Goal: Task Accomplishment & Management: Complete application form

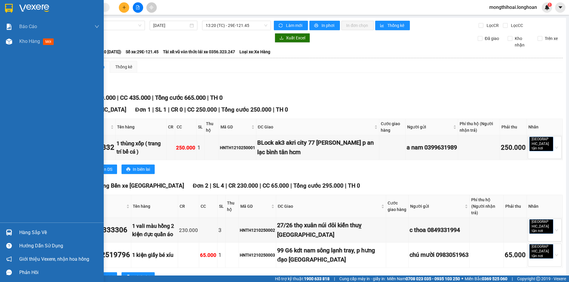
click at [0, 6] on div at bounding box center [52, 9] width 104 height 19
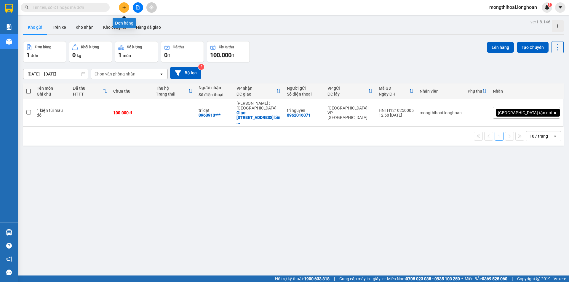
click at [126, 10] on button at bounding box center [124, 7] width 10 height 10
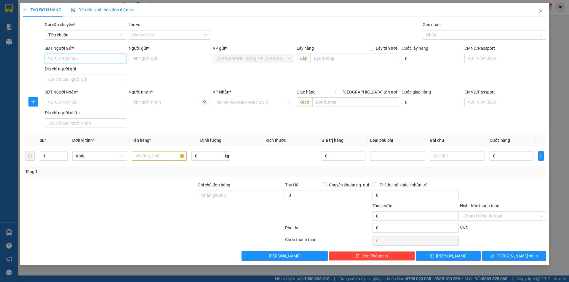
click at [110, 57] on input "SĐT Người Gửi *" at bounding box center [85, 58] width 81 height 9
type input "0902266985"
click at [155, 58] on input "Người gửi *" at bounding box center [169, 58] width 81 height 9
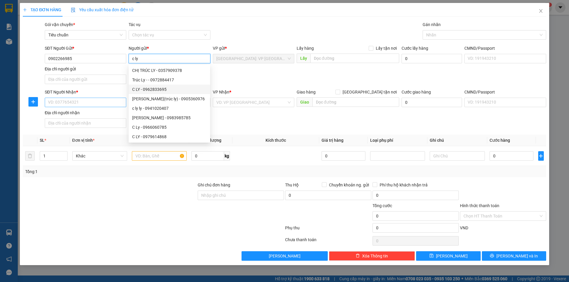
type input "c ly"
click at [120, 99] on input "SĐT Người Nhận *" at bounding box center [85, 102] width 81 height 9
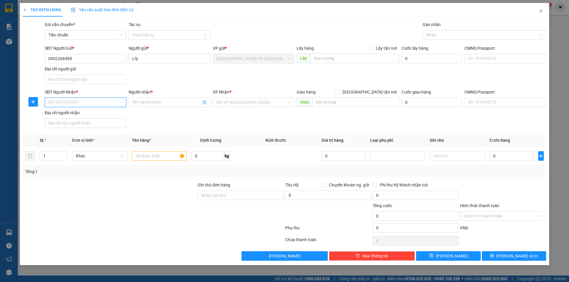
click at [111, 101] on input "SĐT Người Nhận *" at bounding box center [85, 102] width 81 height 9
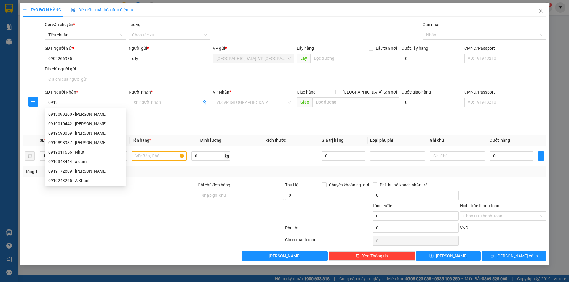
drag, startPoint x: 111, startPoint y: 101, endPoint x: 209, endPoint y: 107, distance: 98.2
click at [214, 107] on div "VP Nhận * VD: VP [GEOGRAPHIC_DATA]" at bounding box center [253, 99] width 81 height 21
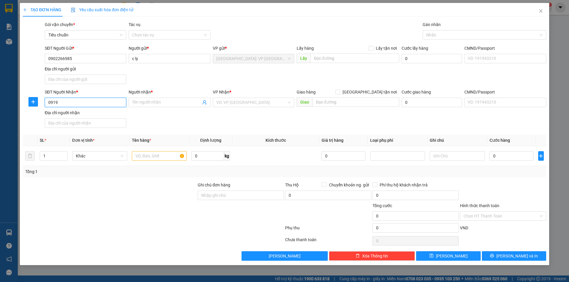
click at [110, 101] on input "0919" at bounding box center [85, 102] width 81 height 9
type input "0919467929"
click at [147, 100] on input "Người nhận *" at bounding box center [166, 102] width 68 height 7
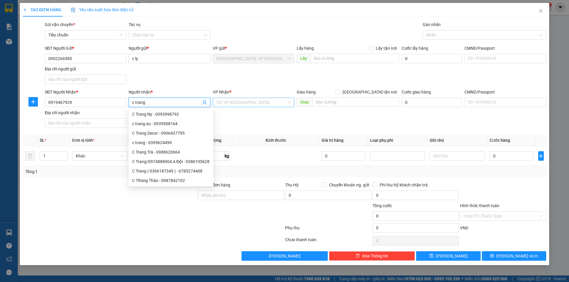
type input "c trang"
click at [239, 102] on input "search" at bounding box center [251, 102] width 70 height 9
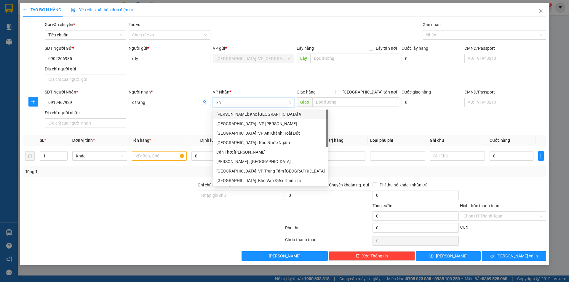
type input "kho"
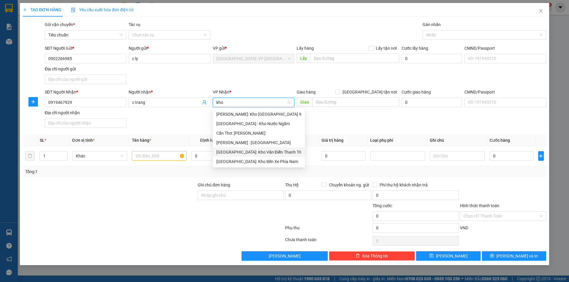
click at [263, 156] on div "[GEOGRAPHIC_DATA]: Kho Văn Điển Thanh Trì" at bounding box center [259, 151] width 92 height 9
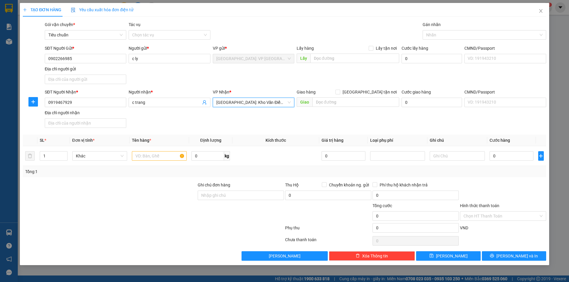
click at [336, 96] on div "Giao hàng [GEOGRAPHIC_DATA] tận nơi" at bounding box center [347, 93] width 102 height 9
click at [336, 101] on input "text" at bounding box center [355, 101] width 87 height 9
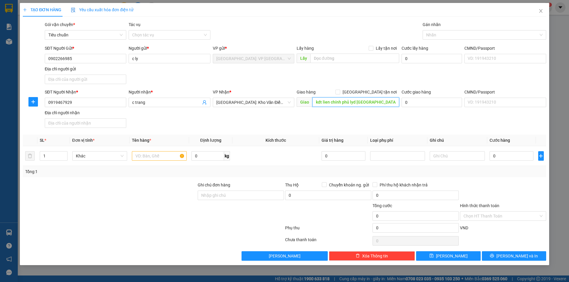
click at [356, 100] on input "kdt lien chính phủ lyd [GEOGRAPHIC_DATA]" at bounding box center [355, 101] width 87 height 9
type input "kdt lien chính phủ [PERSON_NAME][GEOGRAPHIC_DATA]"
click at [374, 94] on span "[GEOGRAPHIC_DATA] tận nơi" at bounding box center [369, 92] width 59 height 7
click at [339, 94] on input "[GEOGRAPHIC_DATA] tận nơi" at bounding box center [337, 92] width 4 height 4
checkbox input "true"
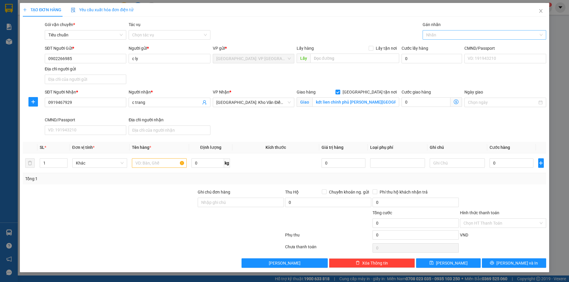
click at [438, 37] on div at bounding box center [481, 34] width 115 height 7
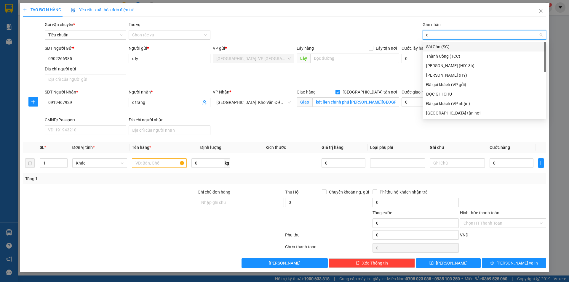
type input "gi"
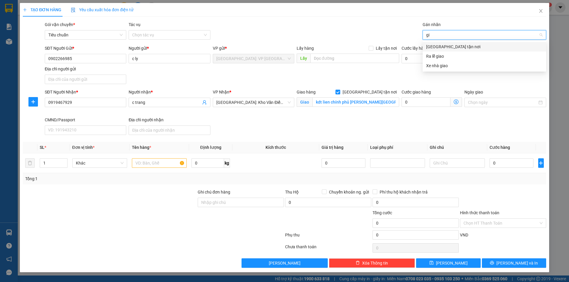
drag, startPoint x: 441, startPoint y: 48, endPoint x: 414, endPoint y: 64, distance: 31.3
click at [441, 50] on div "[GEOGRAPHIC_DATA] tận nơi" at bounding box center [483, 46] width 123 height 9
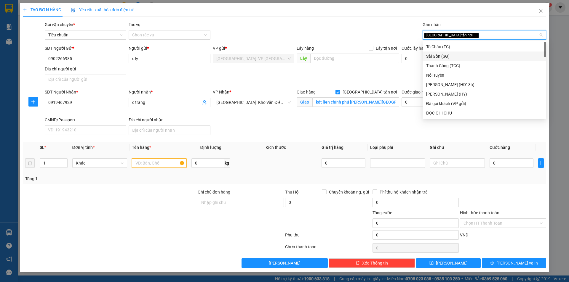
click at [170, 163] on input "text" at bounding box center [159, 162] width 55 height 9
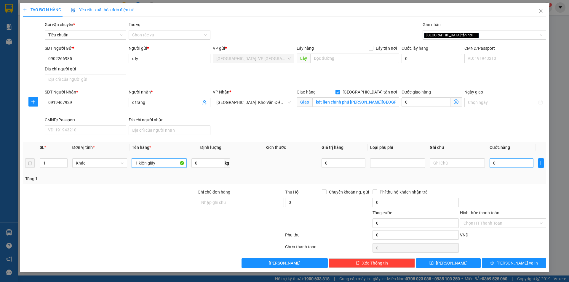
type input "1 kiện giấy"
click at [521, 164] on input "0" at bounding box center [511, 162] width 44 height 9
click at [518, 164] on input "0" at bounding box center [511, 162] width 44 height 9
type input "06"
type input "6"
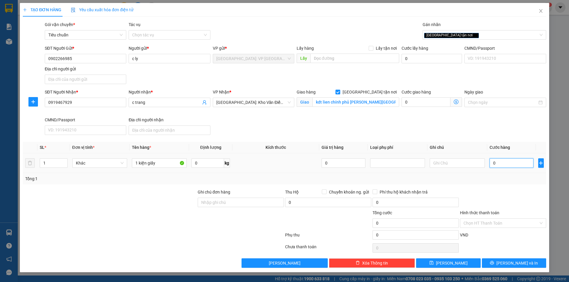
type input "6"
type input "065"
type input "65"
type input "0.650"
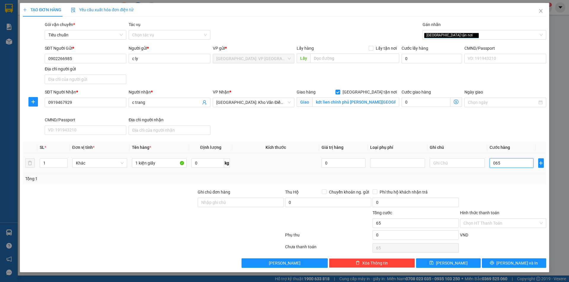
type input "650"
type input "06.500"
type input "6.500"
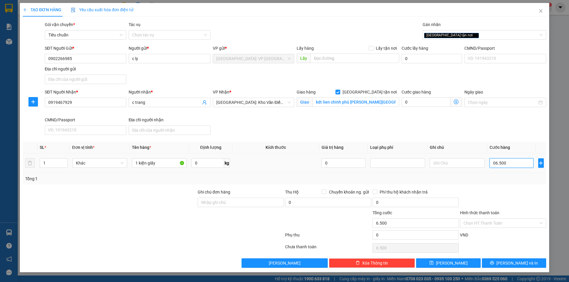
type input "065.000"
type input "65.000"
click at [498, 266] on button "[PERSON_NAME] và In" at bounding box center [514, 263] width 64 height 9
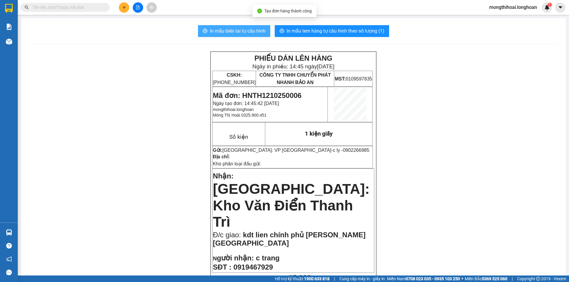
drag, startPoint x: 236, startPoint y: 28, endPoint x: 299, endPoint y: 84, distance: 84.5
click at [236, 28] on span "In mẫu biên lai tự cấu hình" at bounding box center [238, 30] width 56 height 7
click at [89, 9] on input "text" at bounding box center [68, 7] width 70 height 7
paste input "0948010101"
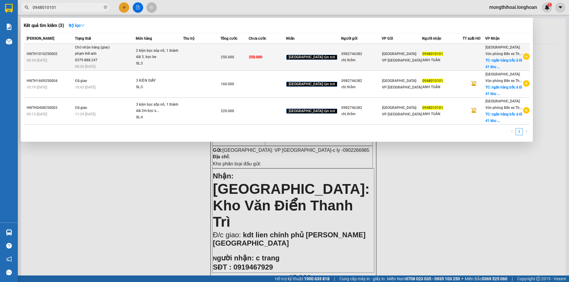
type input "0948010101"
click at [206, 57] on td at bounding box center [201, 57] width 37 height 27
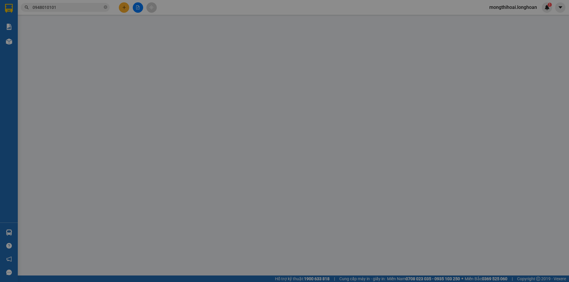
type input "0982746382"
type input "chị thắm"
type input "59 VÕ CHÍ CÔNG P NGHĨA ĐÔ HN"
type input "0948010101"
type input "ANH TUÂN"
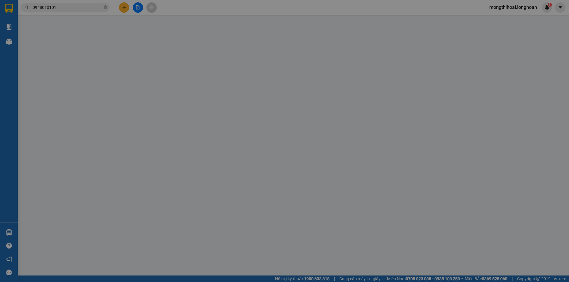
checkbox input "true"
type input "ngân hàng bắc á tổ 41 khu 3 bạch đằng hạ [GEOGRAPHIC_DATA]"
type input "0"
type input "250.000"
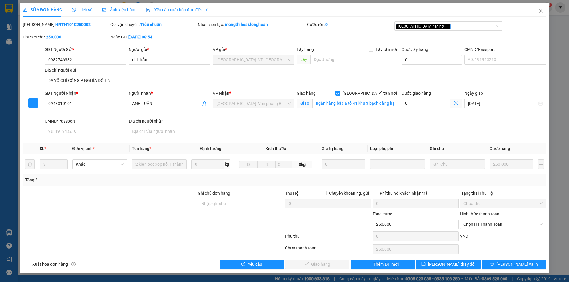
click at [83, 9] on span "Lịch sử" at bounding box center [82, 9] width 21 height 5
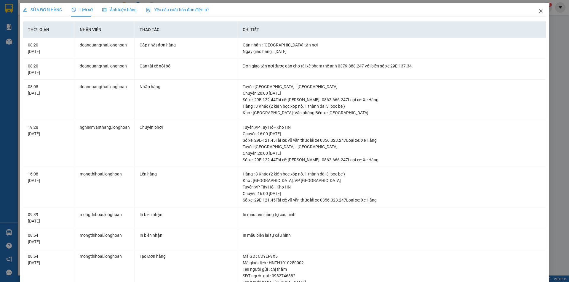
click at [540, 12] on span "Close" at bounding box center [540, 11] width 17 height 17
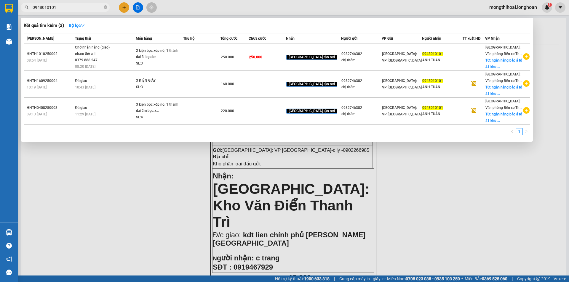
click at [93, 9] on input "0948010101" at bounding box center [68, 7] width 70 height 7
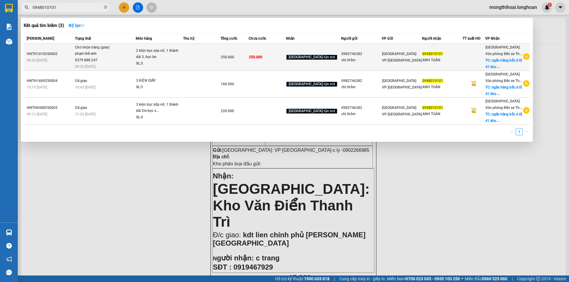
click at [179, 60] on div "SL: 3" at bounding box center [158, 63] width 44 height 7
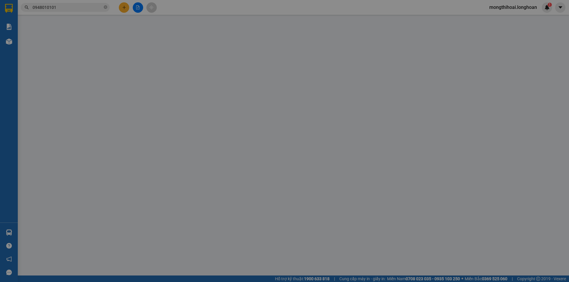
type input "0982746382"
type input "chị thắm"
type input "59 VÕ CHÍ CÔNG P NGHĨA ĐÔ HN"
type input "0948010101"
type input "ANH TUÂN"
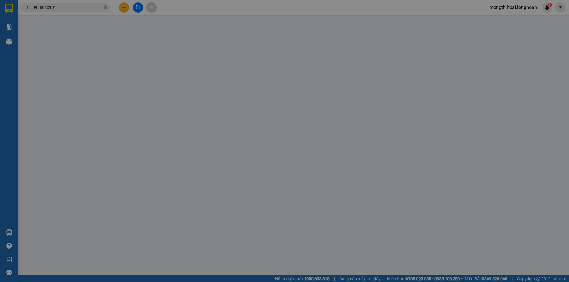
checkbox input "true"
type input "ngân hàng bắc á tổ 41 khu 3 bạch đằng hạ [GEOGRAPHIC_DATA]"
type input "0"
type input "250.000"
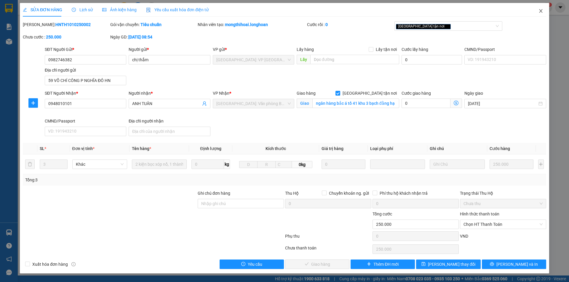
click at [543, 10] on span "Close" at bounding box center [540, 11] width 17 height 17
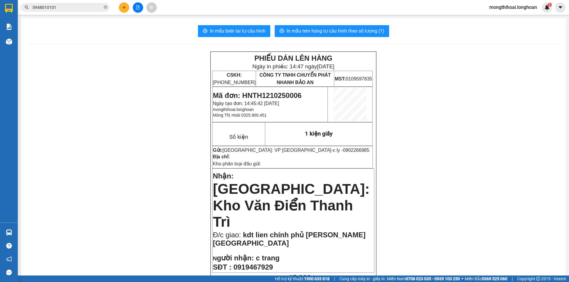
click at [87, 4] on input "0948010101" at bounding box center [68, 7] width 70 height 7
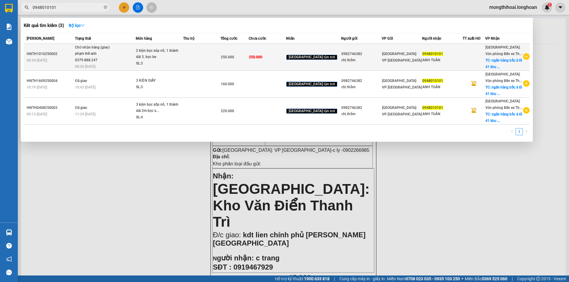
click at [206, 61] on td at bounding box center [201, 57] width 37 height 27
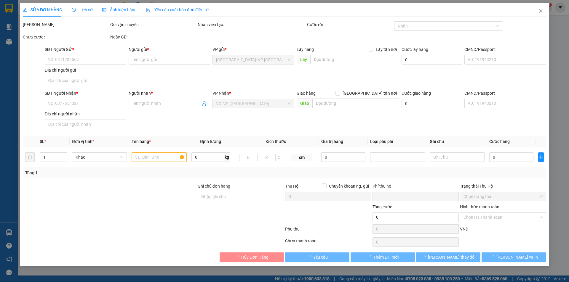
type input "0982746382"
type input "chị thắm"
type input "59 VÕ CHÍ CÔNG P NGHĨA ĐÔ HN"
type input "0948010101"
type input "ANH TUÂN"
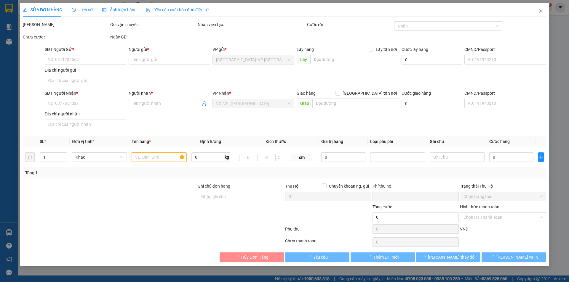
checkbox input "true"
type input "ngân hàng bắc á tổ 41 khu 3 bạch đằng hạ [GEOGRAPHIC_DATA]"
type input "0"
type input "250.000"
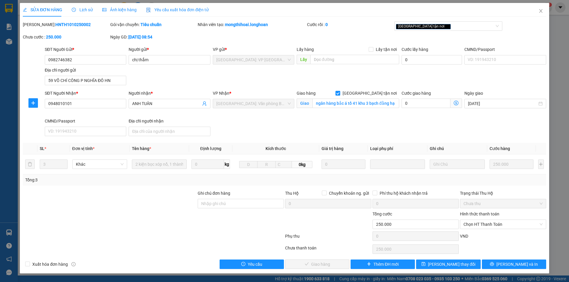
drag, startPoint x: 81, startPoint y: 7, endPoint x: 126, endPoint y: 20, distance: 46.8
click at [82, 7] on span "Lịch sử" at bounding box center [82, 9] width 21 height 5
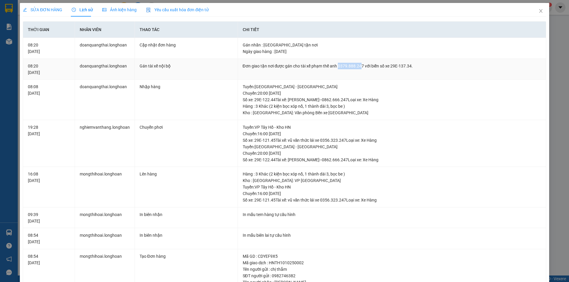
drag, startPoint x: 359, startPoint y: 66, endPoint x: 336, endPoint y: 62, distance: 23.1
click at [336, 62] on td "Đơn giao tận nơi được gán cho tài xế phạm thế anh 0379.888.247 với biển số xe 2…" at bounding box center [392, 69] width 308 height 21
copy div "0379.888.24"
click at [545, 6] on div "SỬA ĐƠN HÀNG Lịch sử Ảnh kiện hàng Yêu cầu xuất hóa đơn điện tử Total Paid Fee …" at bounding box center [284, 141] width 569 height 282
click at [536, 6] on span "Close" at bounding box center [540, 11] width 17 height 17
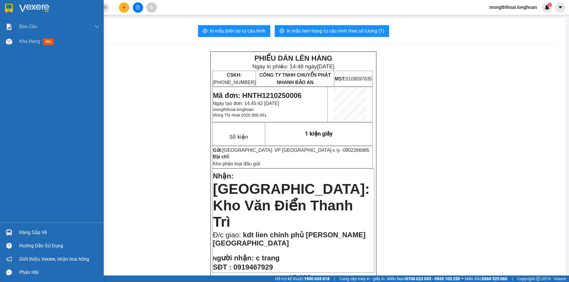
click at [0, 12] on div at bounding box center [52, 9] width 104 height 19
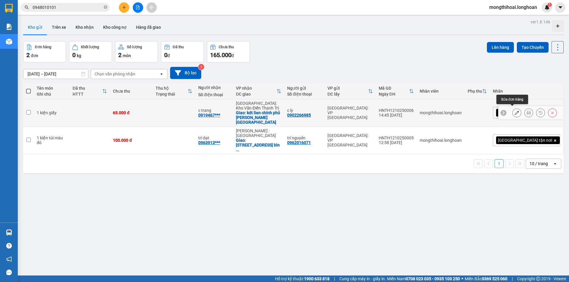
click at [515, 109] on button at bounding box center [516, 113] width 8 height 10
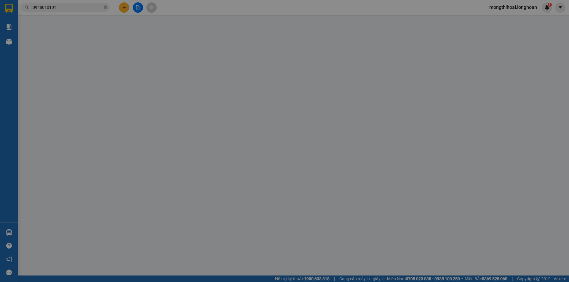
type input "0902266985"
type input "c ly"
type input "0919467929"
type input "c trang"
checkbox input "true"
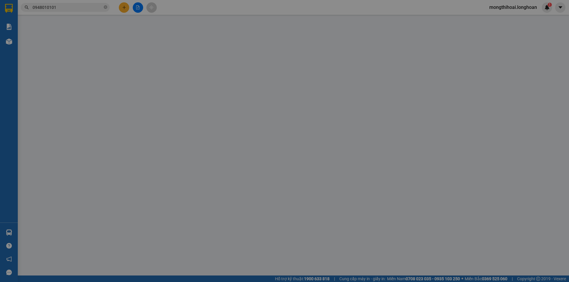
type input "kdt lien chính phủ [PERSON_NAME][GEOGRAPHIC_DATA]"
type input "0"
type input "65.000"
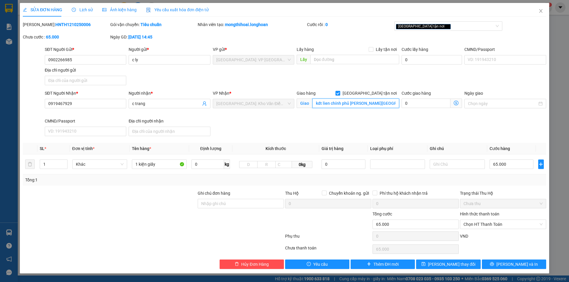
click at [329, 101] on input "kdt lien chính phủ [PERSON_NAME][GEOGRAPHIC_DATA]" at bounding box center [355, 103] width 87 height 9
click at [328, 101] on input "kdt lien chính phủ [PERSON_NAME][GEOGRAPHIC_DATA]" at bounding box center [355, 103] width 87 height 9
type input "kdt liêm chính phủ [PERSON_NAME][GEOGRAPHIC_DATA]"
click at [526, 264] on button "[PERSON_NAME] và In" at bounding box center [514, 264] width 64 height 9
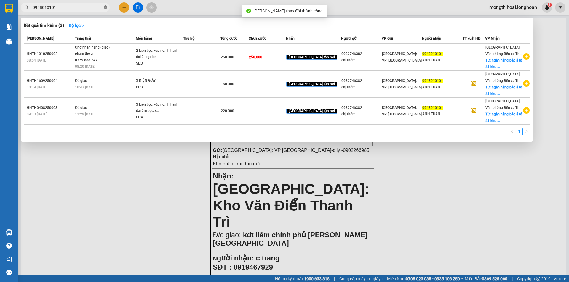
click at [104, 5] on span at bounding box center [106, 8] width 4 height 6
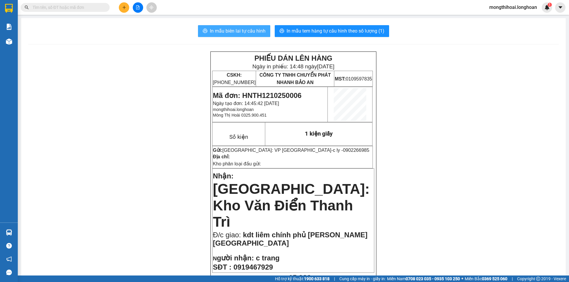
click at [258, 31] on span "In mẫu biên lai tự cấu hình" at bounding box center [238, 30] width 56 height 7
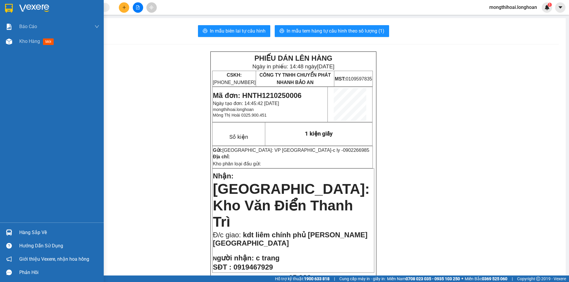
click at [1, 6] on div at bounding box center [52, 9] width 104 height 19
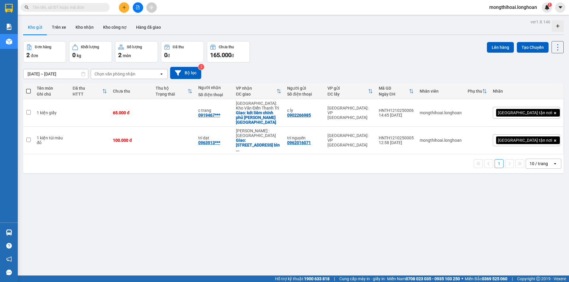
drag, startPoint x: 82, startPoint y: 28, endPoint x: 144, endPoint y: 63, distance: 71.5
click at [82, 27] on button "Kho nhận" at bounding box center [85, 27] width 28 height 14
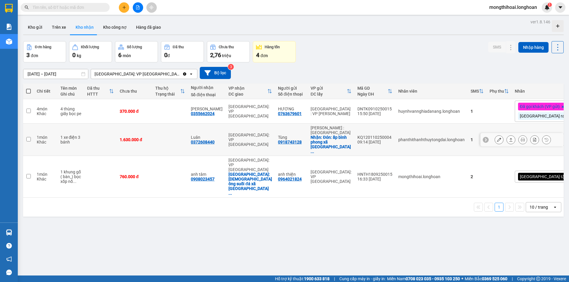
click at [71, 20] on button "Kho nhận" at bounding box center [85, 27] width 28 height 14
click at [79, 6] on input "text" at bounding box center [68, 7] width 70 height 7
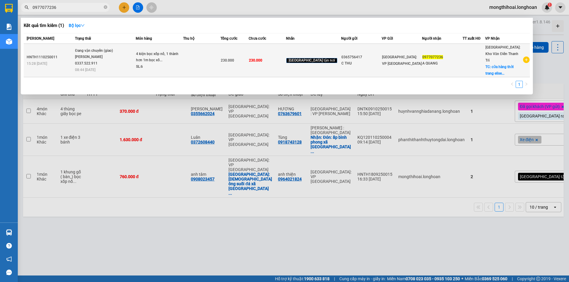
type input "0977077236"
click at [212, 55] on td at bounding box center [201, 60] width 37 height 33
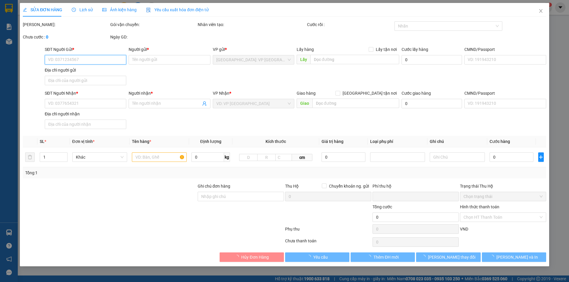
type input "0365756417"
type input "C THU"
type input "0977077236"
type input "A QUANG"
checkbox input "true"
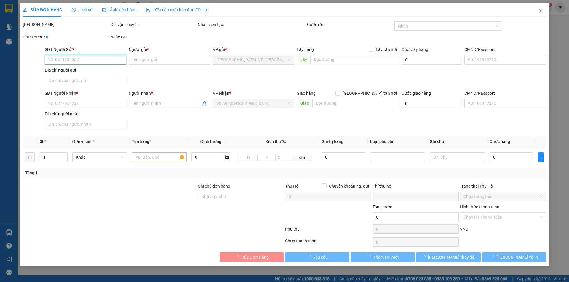
type input "cửa hàng thời trang elise 215 hoàng văn thụ dĩnh kế [GEOGRAPHIC_DATA]"
type input "hàng dễ vỡ xin nhẹ tay"
type input "0"
type input "230.000"
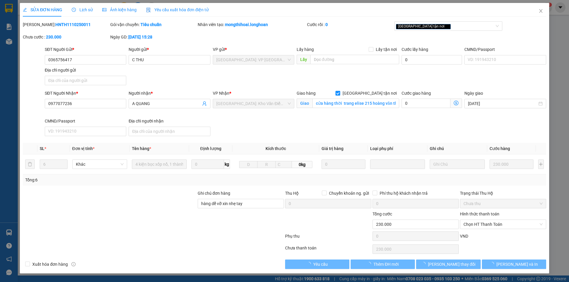
click at [79, 5] on div "Lịch sử" at bounding box center [82, 10] width 21 height 14
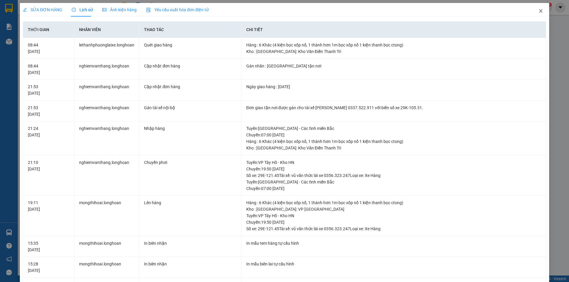
click at [538, 10] on icon "close" at bounding box center [540, 11] width 5 height 5
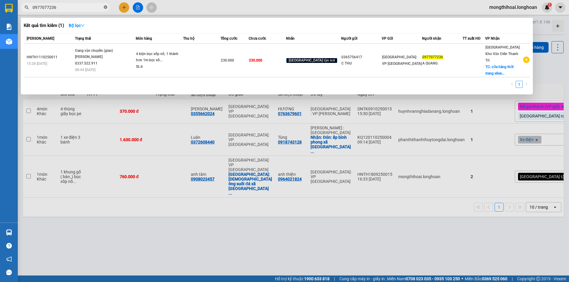
click at [106, 7] on icon "close-circle" at bounding box center [106, 7] width 4 height 4
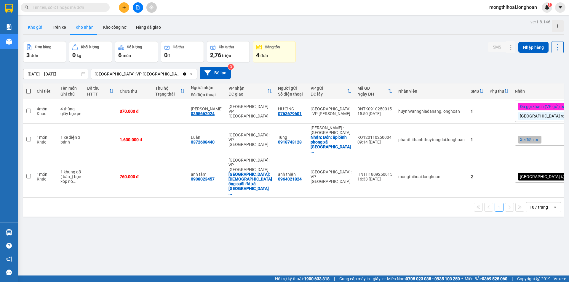
click at [40, 25] on button "Kho gửi" at bounding box center [35, 27] width 24 height 14
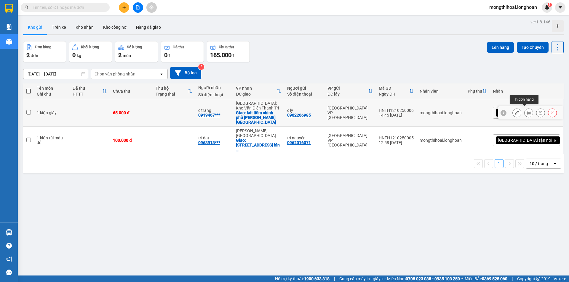
click at [526, 111] on icon at bounding box center [528, 113] width 4 height 4
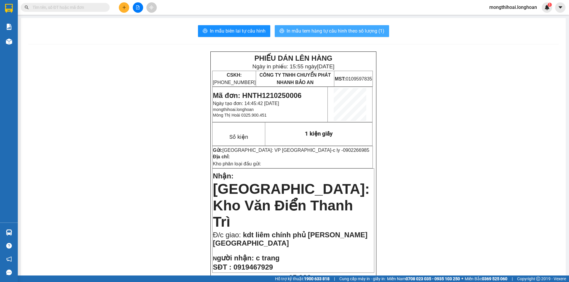
click at [363, 35] on span "In mẫu tem hàng tự cấu hình theo số lượng (1)" at bounding box center [335, 30] width 98 height 7
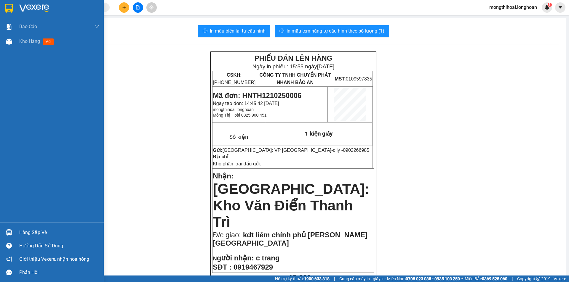
click at [1, 6] on div at bounding box center [52, 9] width 104 height 19
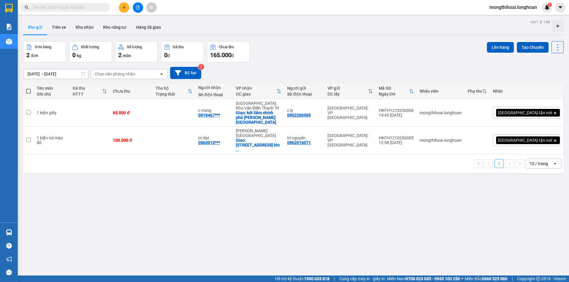
click at [54, 43] on button "Đơn hàng 2 đơn" at bounding box center [44, 51] width 43 height 21
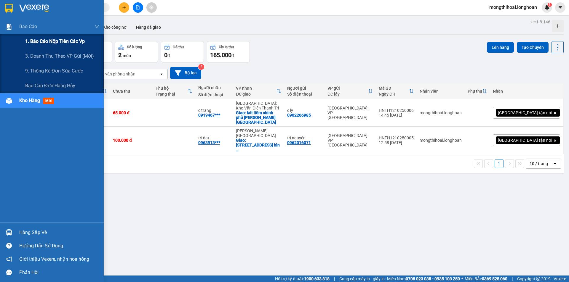
click at [44, 38] on span "1. Báo cáo nộp tiền các vp" at bounding box center [55, 41] width 60 height 7
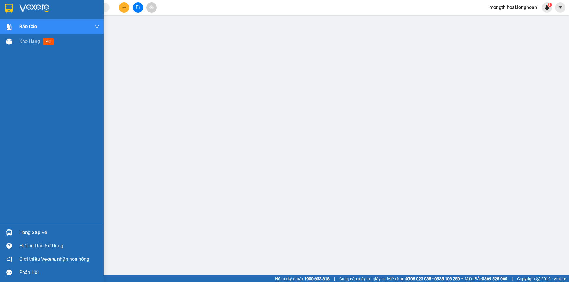
click at [1, 9] on div at bounding box center [52, 9] width 104 height 19
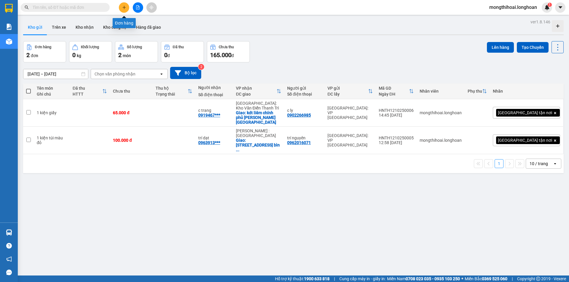
click at [121, 8] on button at bounding box center [124, 7] width 10 height 10
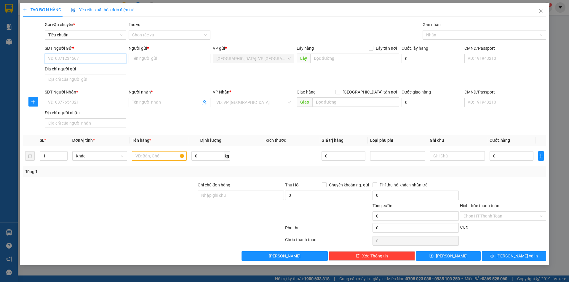
click at [115, 58] on input "SĐT Người Gửi *" at bounding box center [85, 58] width 81 height 9
click at [90, 68] on div "0867681551 - phụ tùng 88" at bounding box center [85, 70] width 74 height 7
type input "0867681551"
type input "phụ tùng 88"
type input "0867681551"
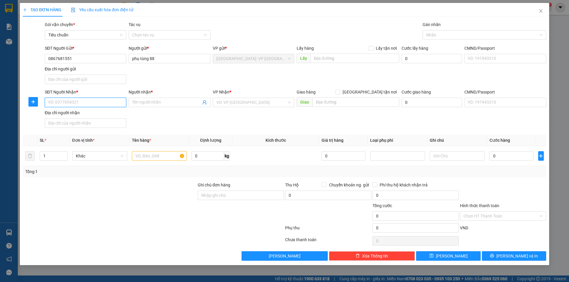
click at [113, 104] on input "SĐT Người Nhận *" at bounding box center [85, 102] width 81 height 9
type input "0971999450"
click at [80, 115] on div "0971999450 - a tùng" at bounding box center [85, 114] width 74 height 7
type input "a tùng"
checkbox input "true"
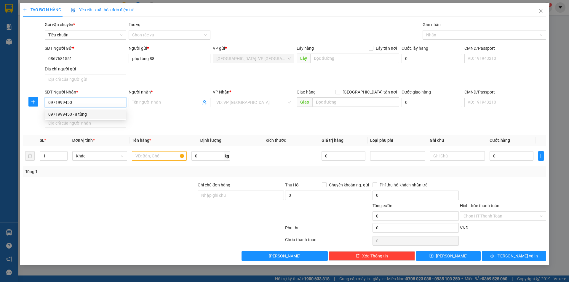
type input "630 [PERSON_NAME],[GEOGRAPHIC_DATA],[GEOGRAPHIC_DATA]"
checkbox input "true"
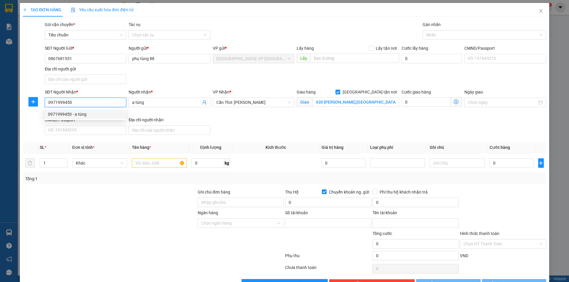
type input "10001430845"
type input "[PERSON_NAME]"
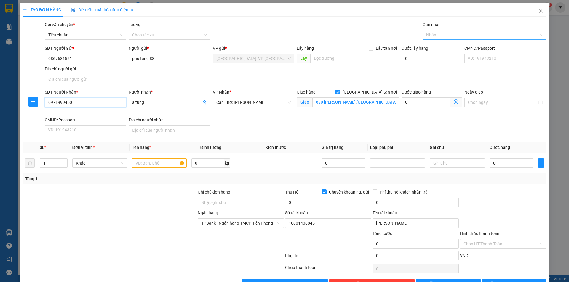
click at [444, 38] on div at bounding box center [481, 34] width 115 height 7
type input "0971999450"
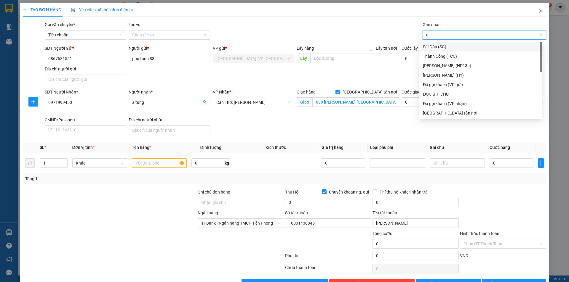
type input "gi"
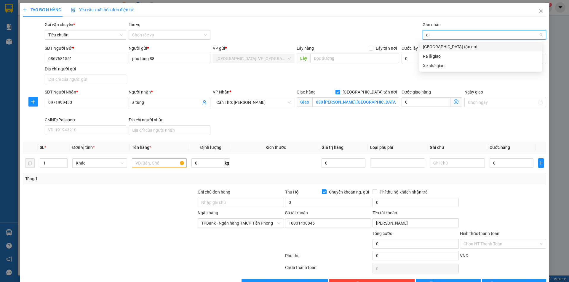
click at [444, 48] on div "[GEOGRAPHIC_DATA] tận nơi" at bounding box center [480, 47] width 115 height 7
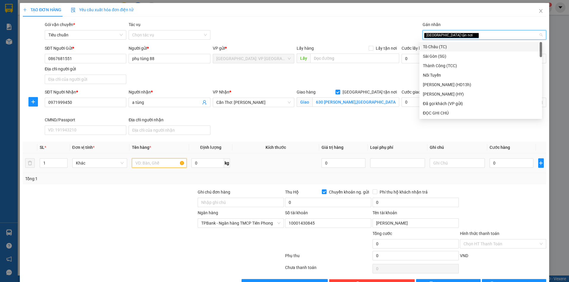
click at [159, 167] on input "text" at bounding box center [159, 162] width 55 height 9
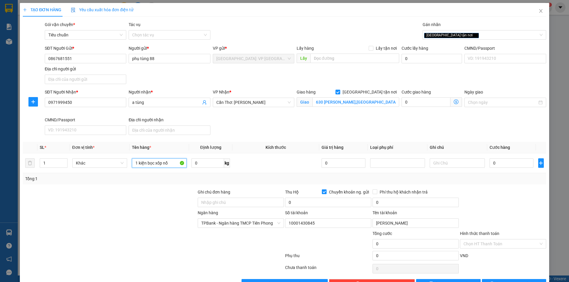
type input "1 kiện bọc xốp nổ"
click at [326, 191] on span "Chuyển khoản ng. gửi" at bounding box center [348, 192] width 45 height 7
click at [326, 191] on input "Chuyển khoản ng. gửi" at bounding box center [324, 192] width 4 height 4
checkbox input "false"
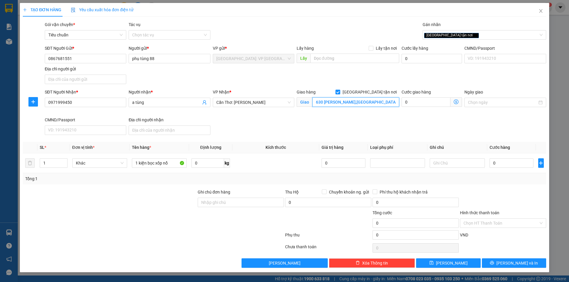
click at [326, 99] on input "630 [PERSON_NAME],[GEOGRAPHIC_DATA],[GEOGRAPHIC_DATA]" at bounding box center [355, 101] width 87 height 9
type input "630 [PERSON_NAME] khóm 4 p2 tp sóc trăng"
click at [503, 160] on input "0" at bounding box center [511, 162] width 44 height 9
type input "2"
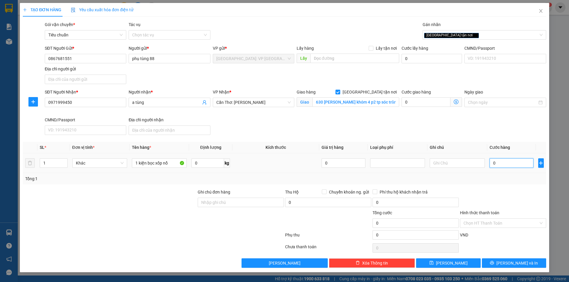
type input "2"
type input "0"
type input "01"
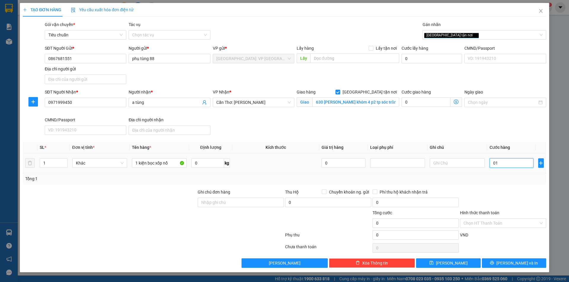
type input "1"
type input "015"
type input "15"
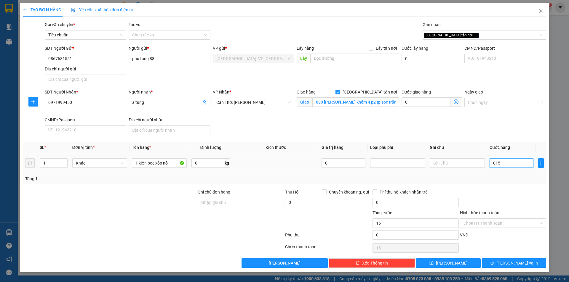
type input "0.150"
type input "150"
type input "01.500"
type input "1.500"
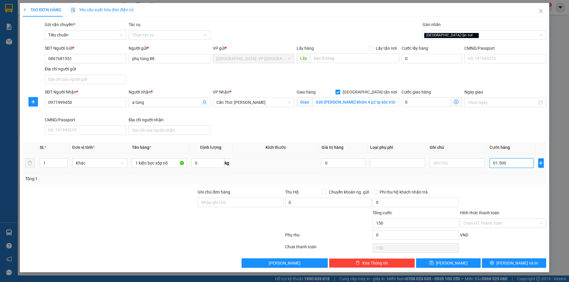
type input "1.500"
type input "015.000"
type input "15.000"
type input "0.150.000"
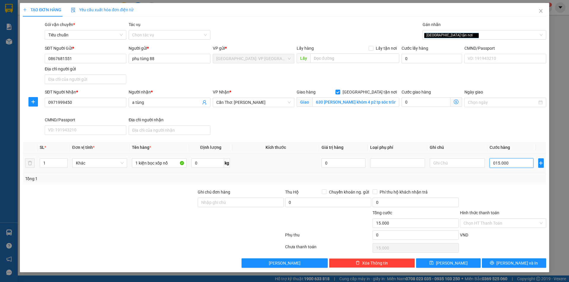
type input "150.000"
drag, startPoint x: 511, startPoint y: 262, endPoint x: 507, endPoint y: 258, distance: 5.9
click at [510, 262] on span "[PERSON_NAME] và In" at bounding box center [516, 263] width 41 height 7
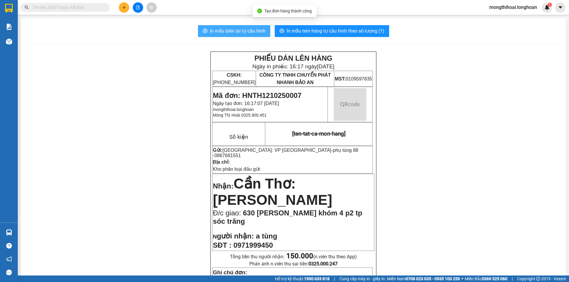
click at [248, 30] on span "In mẫu biên lai tự cấu hình" at bounding box center [238, 30] width 56 height 7
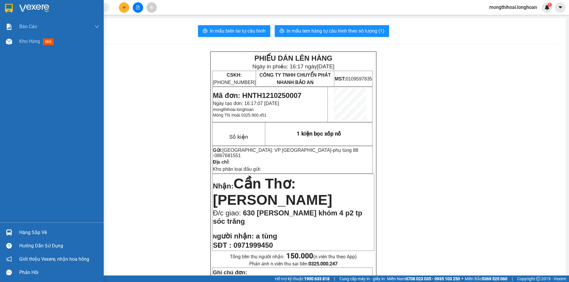
drag, startPoint x: 0, startPoint y: 7, endPoint x: 12, endPoint y: 1, distance: 13.7
click at [1, 4] on div at bounding box center [52, 9] width 104 height 19
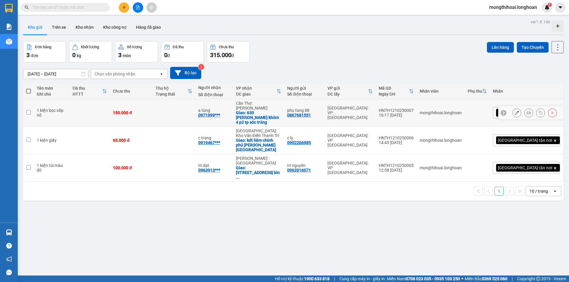
click at [514, 111] on icon at bounding box center [516, 113] width 4 height 4
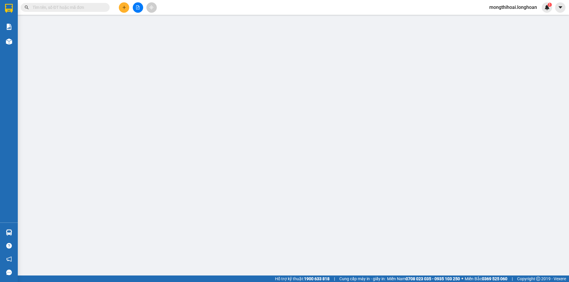
type input "0867681551"
type input "phụ tùng 88"
type input "0971999450"
type input "a tùng"
checkbox input "true"
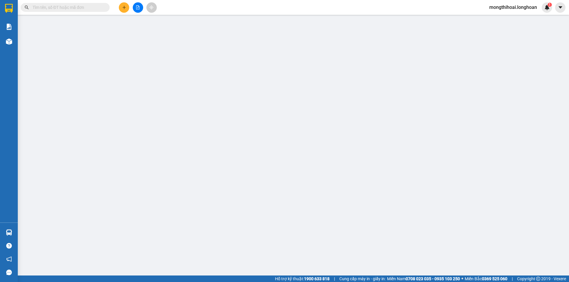
type input "630 [PERSON_NAME] khóm 4 p2 tp sóc trăng"
type input "0"
type input "150.000"
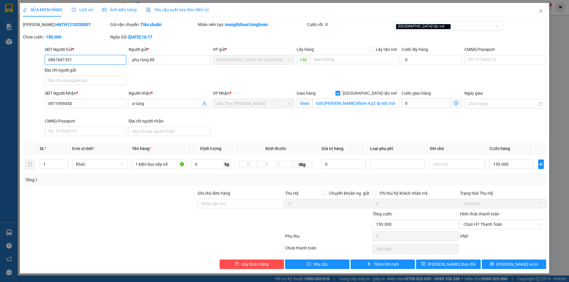
click at [118, 61] on input "0867681551" at bounding box center [85, 59] width 81 height 9
click at [541, 5] on span "Close" at bounding box center [540, 11] width 17 height 17
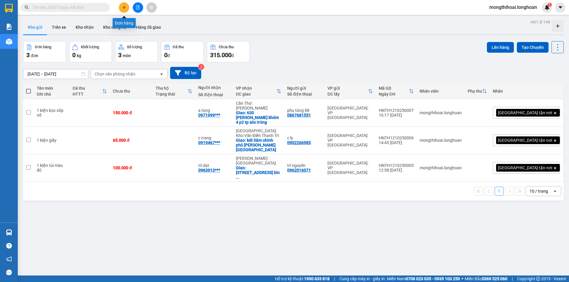
click at [125, 9] on icon "plus" at bounding box center [124, 7] width 4 height 4
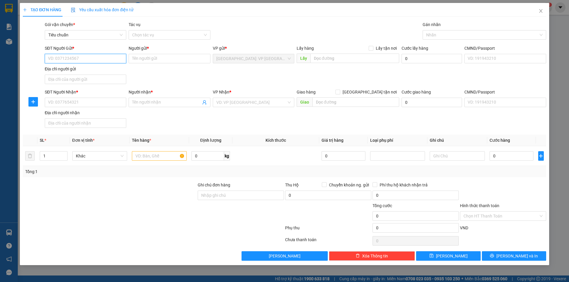
click at [113, 60] on input "SĐT Người Gửi *" at bounding box center [85, 58] width 81 height 9
paste input "0867681551"
type input "0867681551"
click at [113, 60] on input "0867681551" at bounding box center [85, 58] width 81 height 9
drag, startPoint x: 93, startPoint y: 70, endPoint x: 126, endPoint y: 66, distance: 32.4
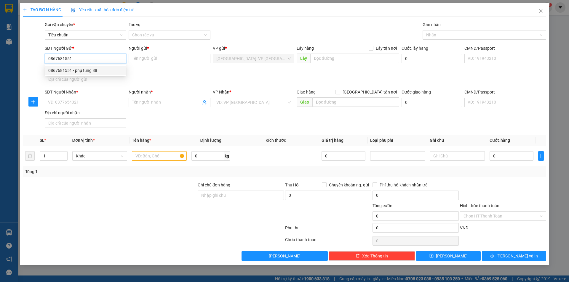
click at [94, 70] on div "0867681551 - phụ tùng 88" at bounding box center [85, 70] width 74 height 7
type input "phụ tùng 88"
type input "0867681551"
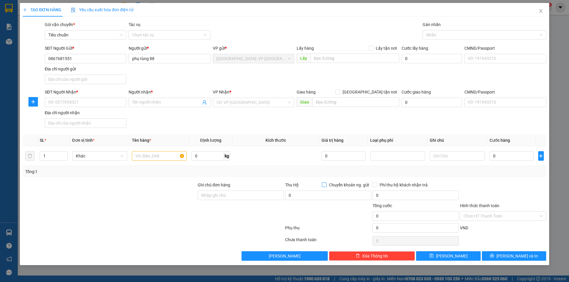
click at [323, 186] on input "Chuyển khoản ng. gửi" at bounding box center [324, 184] width 4 height 4
checkbox input "true"
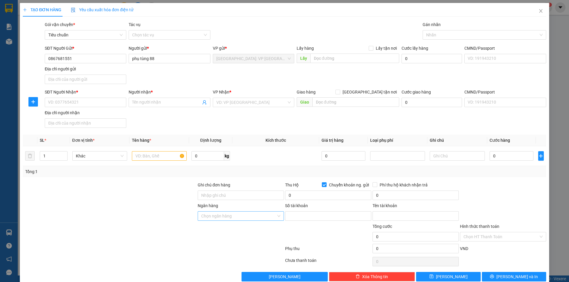
click at [266, 212] on input "Ngân hàng" at bounding box center [238, 216] width 75 height 9
click at [112, 105] on input "SĐT Người Nhận *" at bounding box center [85, 102] width 81 height 9
click at [56, 101] on input "09711999450" at bounding box center [85, 102] width 81 height 9
click at [57, 100] on input "09711999450" at bounding box center [85, 102] width 81 height 9
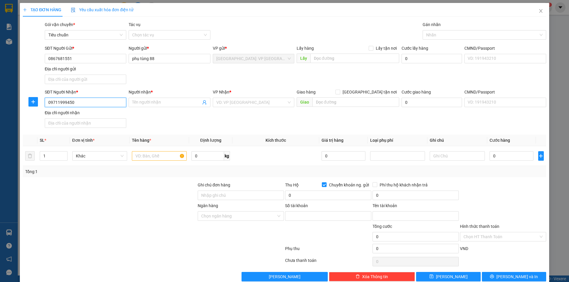
type input "0971999450"
click at [81, 114] on div "0971999450 - a tùng" at bounding box center [85, 114] width 74 height 7
type input "a tùng"
checkbox input "true"
type input "630 [PERSON_NAME] khóm 4 p2 tp sóc trăng"
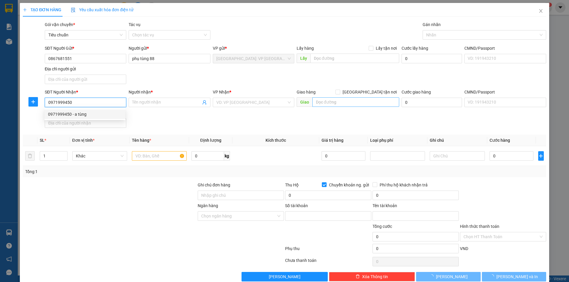
checkbox input "false"
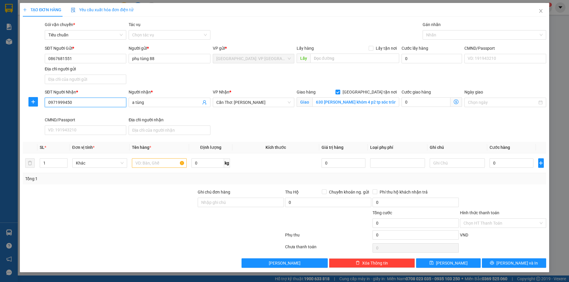
type input "0971999450"
click at [442, 26] on div "Gán nhãn" at bounding box center [483, 25] width 123 height 9
click at [441, 31] on div at bounding box center [481, 34] width 115 height 7
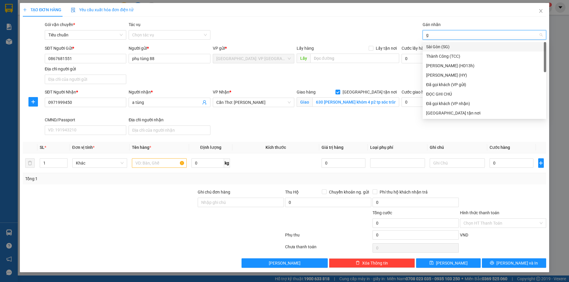
type input "gi"
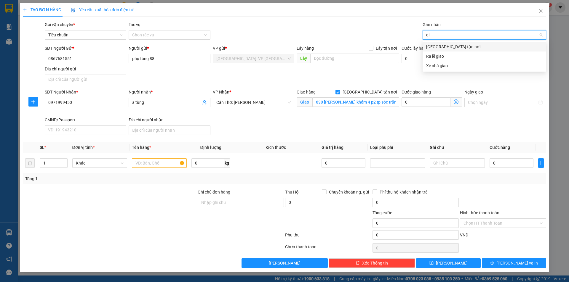
click at [443, 45] on div "[GEOGRAPHIC_DATA] tận nơi" at bounding box center [484, 47] width 116 height 7
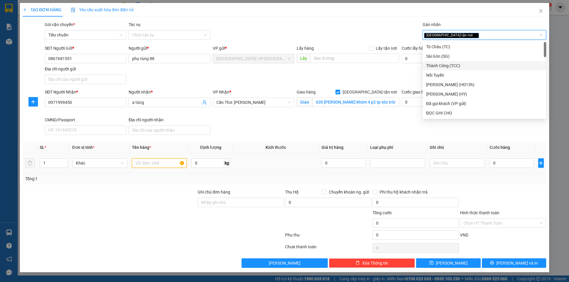
click at [158, 165] on input "text" at bounding box center [159, 162] width 55 height 9
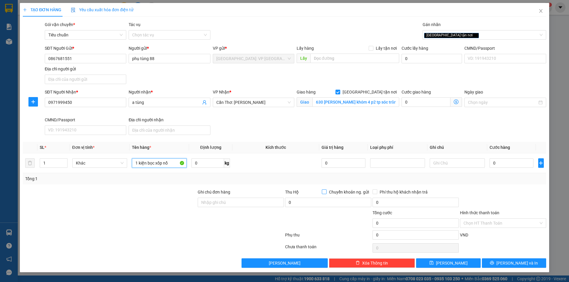
type input "1 kiện bọc xốp nổ"
click at [324, 190] on input "Chuyển khoản ng. gửi" at bounding box center [324, 192] width 4 height 4
checkbox input "true"
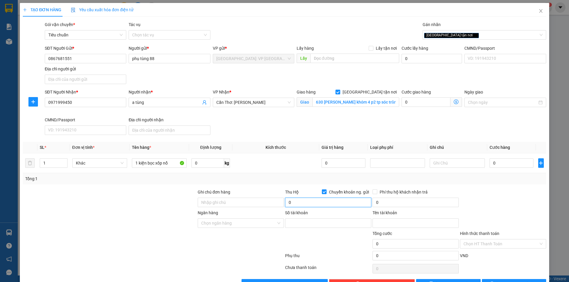
click at [322, 202] on input "0" at bounding box center [328, 202] width 86 height 9
click at [258, 225] on input "Ngân hàng" at bounding box center [238, 223] width 75 height 9
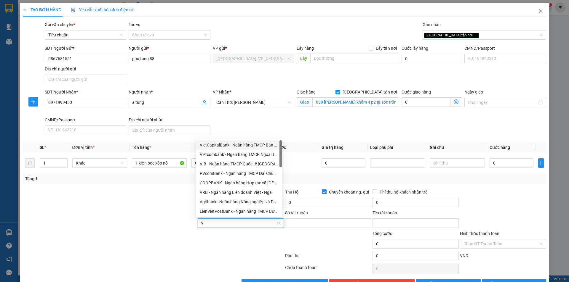
type input "vp"
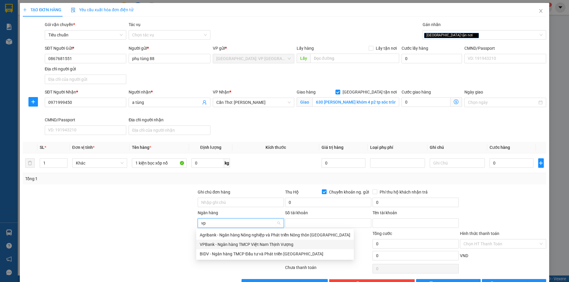
click at [245, 244] on div "VPBank - Ngân hàng TMCP Việt Nam Thịnh Vượng" at bounding box center [275, 244] width 150 height 7
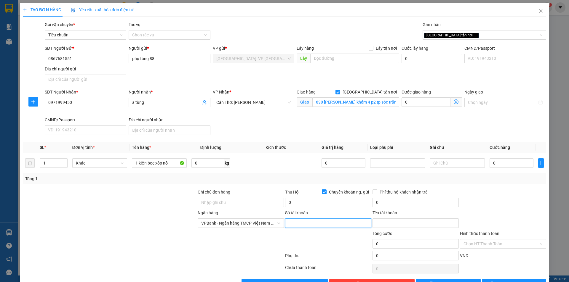
click at [324, 222] on input "Số tài khoản" at bounding box center [328, 223] width 86 height 9
type input "0372358202"
click at [396, 224] on input "Tên tài khoản" at bounding box center [415, 223] width 86 height 9
type input "[PERSON_NAME]"
click at [321, 206] on input "0" at bounding box center [328, 202] width 86 height 9
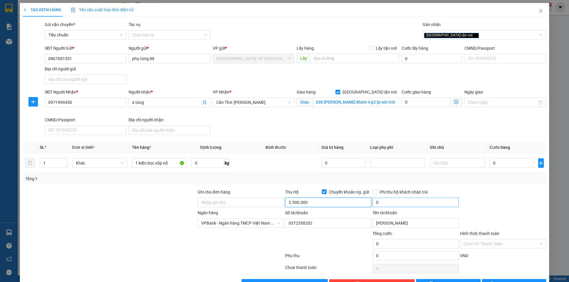
type input "3.500.000"
click at [383, 199] on input "0" at bounding box center [415, 202] width 86 height 9
click at [392, 205] on input "0" at bounding box center [415, 202] width 86 height 9
type input "20.000"
click at [372, 191] on input "Phí thu hộ khách nhận trả" at bounding box center [374, 192] width 4 height 4
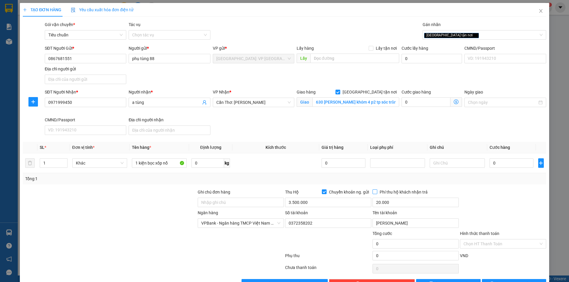
checkbox input "true"
click at [513, 161] on input "0" at bounding box center [511, 162] width 44 height 9
type input "1"
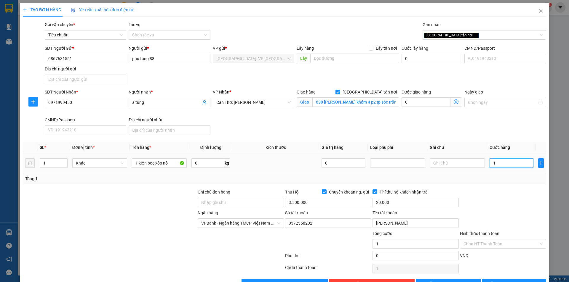
type input "15"
type input "150"
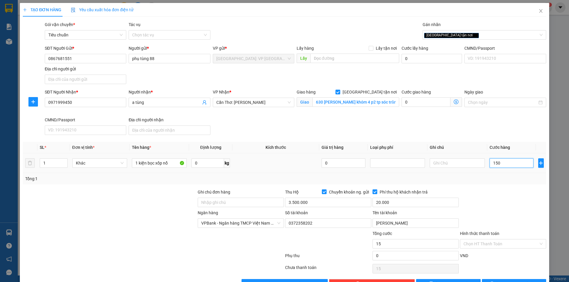
type input "150"
type input "1.500"
type input "15.000"
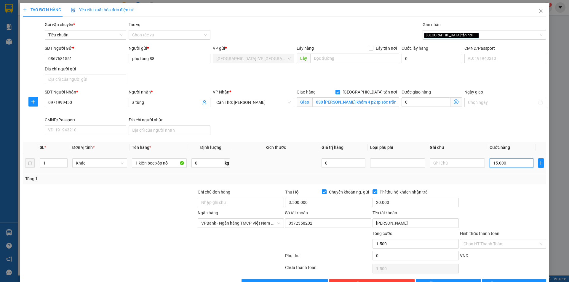
type input "15.000"
type input "150.000"
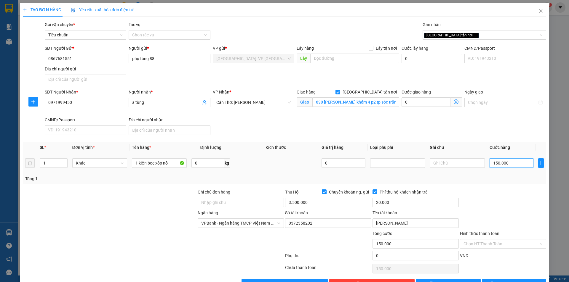
type input "1.500.000"
type input "150.000"
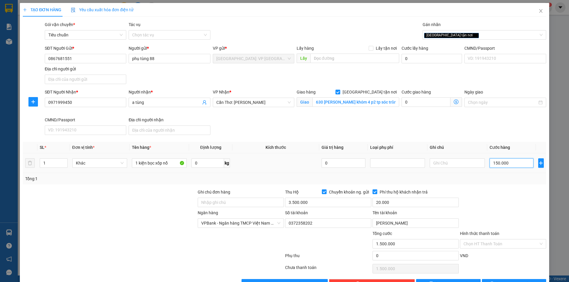
type input "150.000"
click at [501, 279] on button "[PERSON_NAME] và In" at bounding box center [514, 283] width 64 height 9
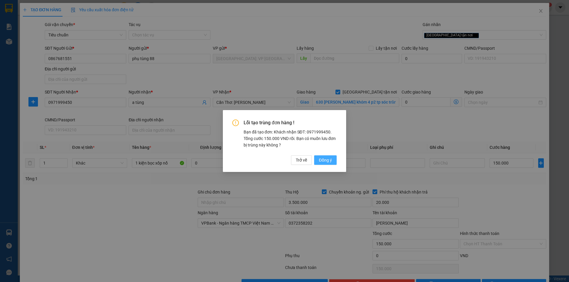
click at [326, 160] on span "Đồng ý" at bounding box center [325, 160] width 13 height 7
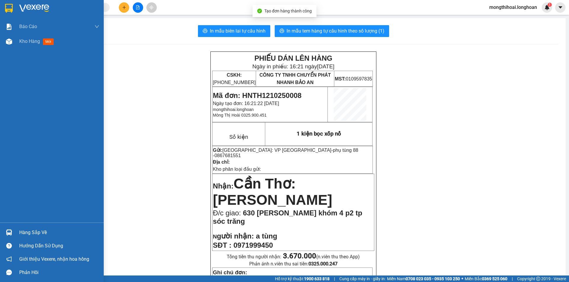
click at [7, 13] on div at bounding box center [52, 9] width 104 height 19
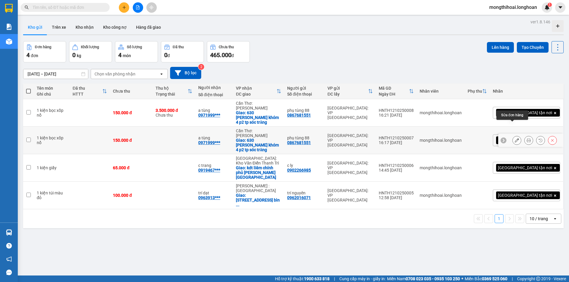
click at [514, 138] on icon at bounding box center [516, 140] width 4 height 4
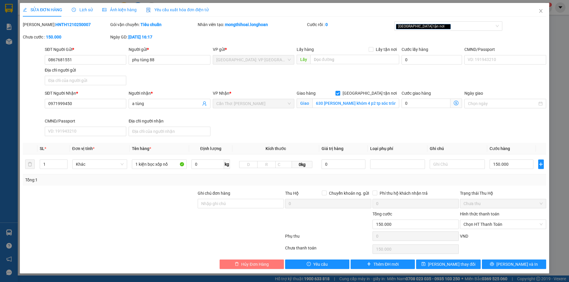
click at [249, 261] on button "Hủy Đơn Hàng" at bounding box center [251, 264] width 64 height 9
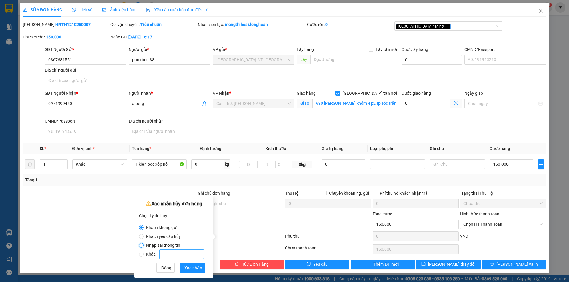
drag, startPoint x: 141, startPoint y: 243, endPoint x: 177, endPoint y: 255, distance: 37.7
click at [142, 243] on input "Nhập sai thông tin" at bounding box center [141, 245] width 5 height 5
click at [198, 267] on span "Xác nhận" at bounding box center [193, 268] width 18 height 7
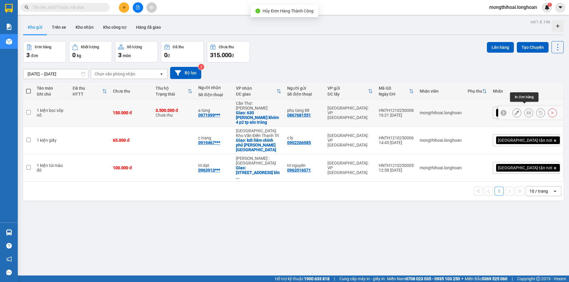
click at [524, 108] on button at bounding box center [528, 113] width 8 height 10
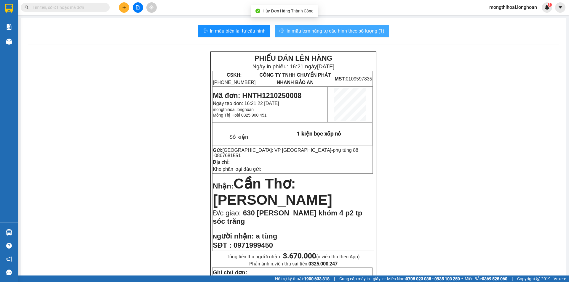
click at [358, 33] on span "In mẫu tem hàng tự cấu hình theo số lượng (1)" at bounding box center [335, 30] width 98 height 7
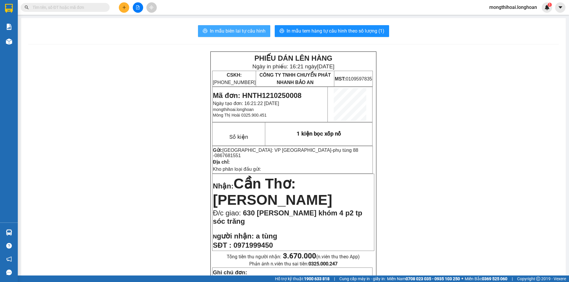
drag, startPoint x: 233, startPoint y: 29, endPoint x: 279, endPoint y: 34, distance: 46.2
click at [233, 29] on span "In mẫu biên lai tự cấu hình" at bounding box center [238, 30] width 56 height 7
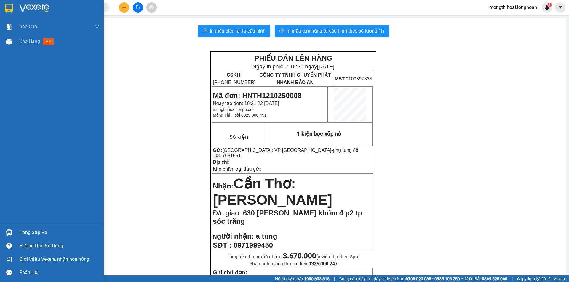
drag, startPoint x: 0, startPoint y: 6, endPoint x: 172, endPoint y: 9, distance: 171.8
click at [0, 6] on div at bounding box center [52, 9] width 104 height 19
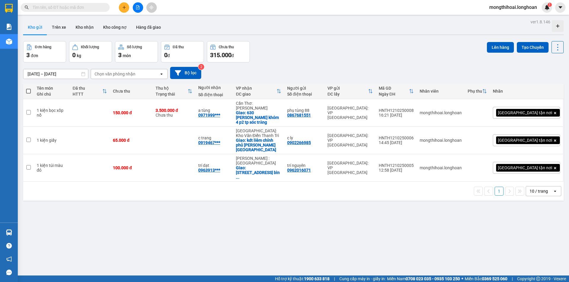
click at [119, 10] on div at bounding box center [137, 7] width 44 height 10
click at [121, 11] on button at bounding box center [124, 7] width 10 height 10
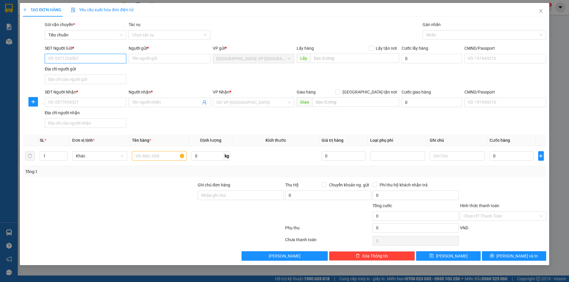
click at [119, 54] on input "SĐT Người Gửi *" at bounding box center [85, 58] width 81 height 9
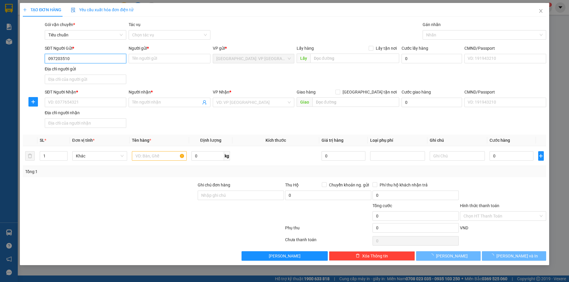
type input "0972035102"
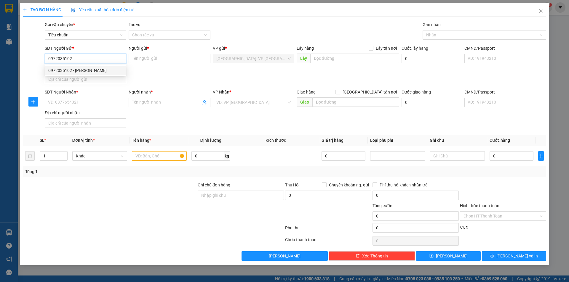
click at [87, 68] on div "0972035102 - [PERSON_NAME]" at bounding box center [85, 70] width 74 height 7
type input "Hào"
checkbox input "true"
type input "4VW6+V4C [GEOGRAPHIC_DATA], [GEOGRAPHIC_DATA]"
type input "150.000"
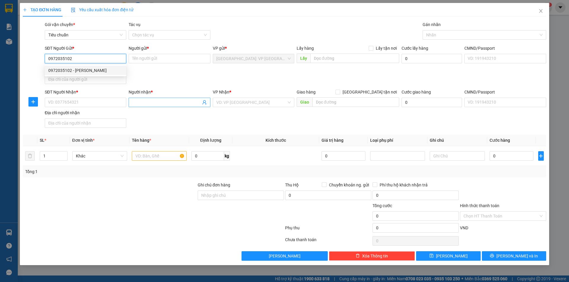
type input "150.000"
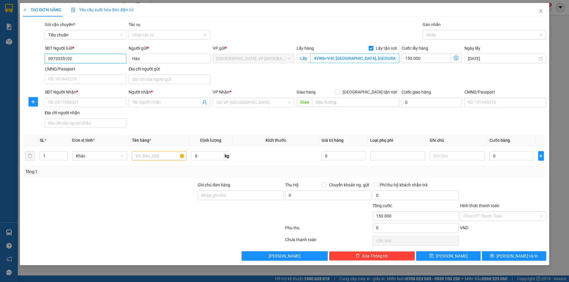
type input "0972035102"
click at [373, 57] on input "4VW6+V4C [GEOGRAPHIC_DATA], [GEOGRAPHIC_DATA]" at bounding box center [354, 58] width 89 height 9
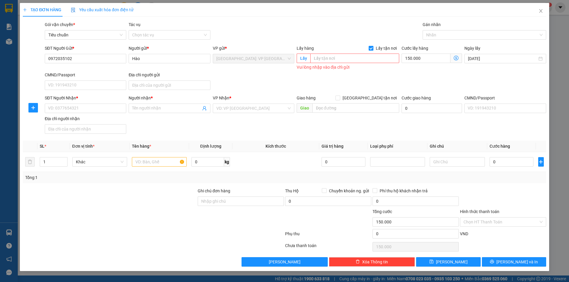
click at [372, 47] on input "Lấy tận nơi" at bounding box center [370, 48] width 4 height 4
checkbox input "false"
click at [423, 59] on input "150.000" at bounding box center [431, 58] width 60 height 9
type input "0"
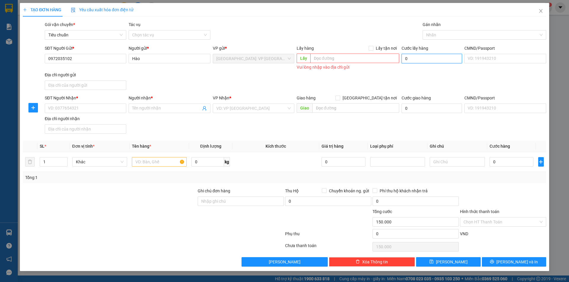
type input "0"
click at [115, 108] on input "SĐT Người Nhận *" at bounding box center [85, 108] width 81 height 9
click at [98, 113] on div "SĐT Người Nhận * 0986250 0986250" at bounding box center [85, 105] width 81 height 21
click at [97, 112] on input "0986250" at bounding box center [85, 108] width 81 height 9
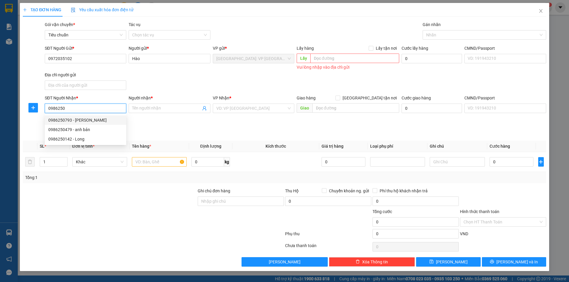
click at [84, 108] on input "0986250" at bounding box center [85, 108] width 81 height 9
type input "0986250506"
click at [154, 105] on input "Người nhận *" at bounding box center [166, 108] width 68 height 7
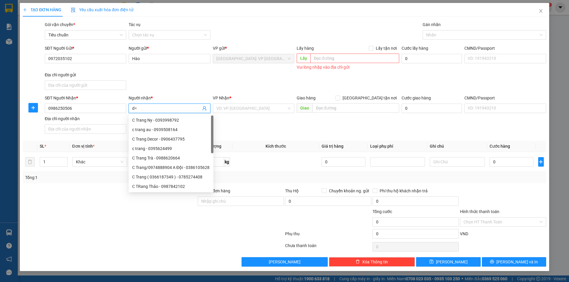
type input "d"
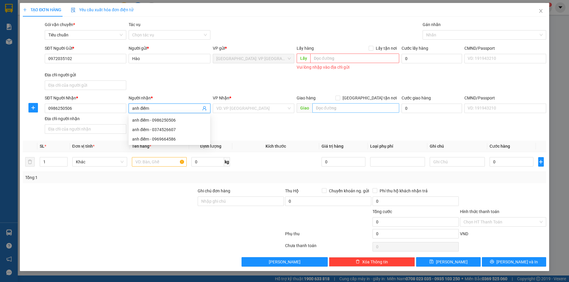
type input "anh điềm"
click at [344, 105] on input "text" at bounding box center [355, 107] width 87 height 9
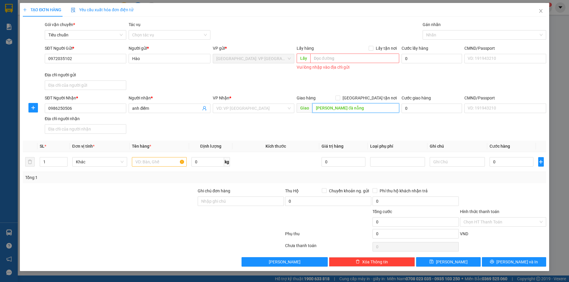
click at [315, 106] on input "[PERSON_NAME] đà nẵng" at bounding box center [355, 107] width 87 height 9
click at [341, 107] on input "số 79Ahoàng minh liển chiểu [GEOGRAPHIC_DATA]" at bounding box center [355, 107] width 87 height 9
click at [328, 105] on input "số 79Ahoà minh liển chiểu đà nẵng" at bounding box center [355, 107] width 87 height 9
click at [329, 106] on input "số 79Ahoà minh liển chiểu đà nẵng" at bounding box center [355, 107] width 87 height 9
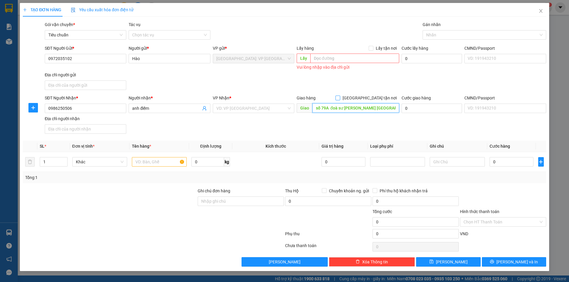
type input "số 79A đoà sư [PERSON_NAME] [GEOGRAPHIC_DATA]"
click at [339, 97] on input "[GEOGRAPHIC_DATA] tận nơi" at bounding box center [337, 98] width 4 height 4
checkbox input "true"
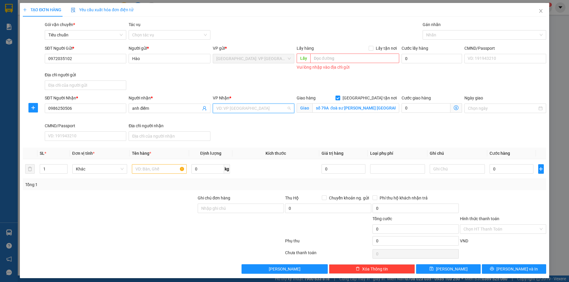
click at [275, 109] on input "search" at bounding box center [251, 108] width 70 height 9
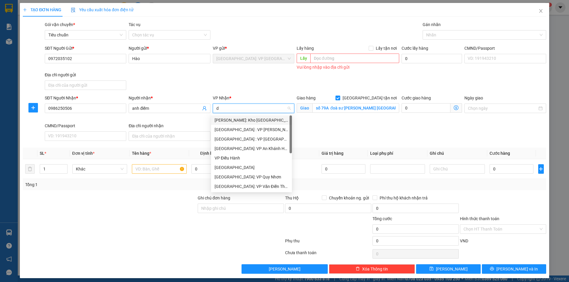
type input "dà"
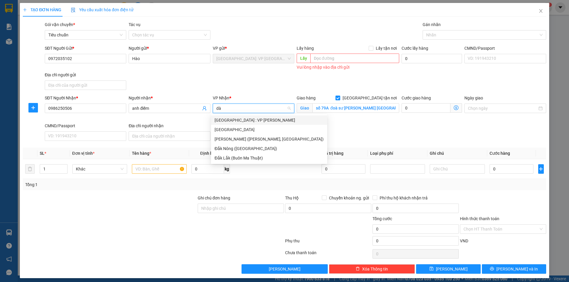
drag, startPoint x: 256, startPoint y: 118, endPoint x: 334, endPoint y: 102, distance: 80.1
click at [259, 118] on div "[GEOGRAPHIC_DATA] : VP [PERSON_NAME]" at bounding box center [268, 120] width 109 height 7
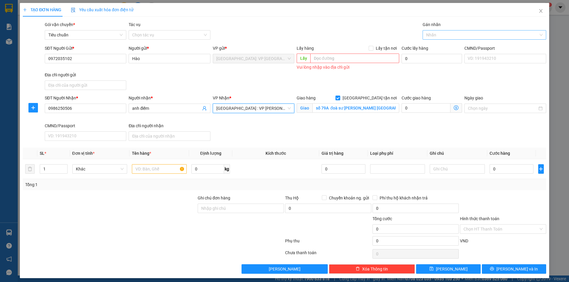
click at [431, 33] on div at bounding box center [481, 34] width 115 height 7
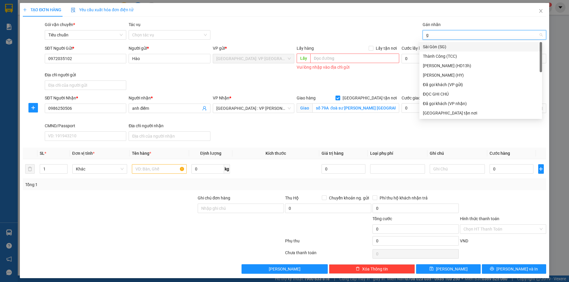
type input "gi"
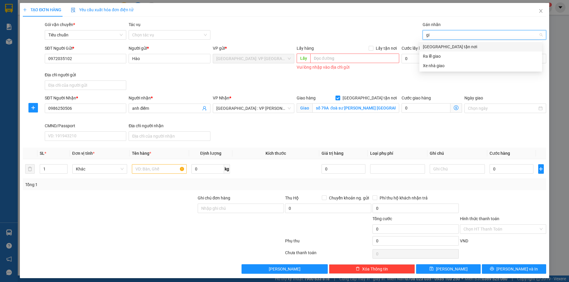
click at [435, 46] on div "[GEOGRAPHIC_DATA] tận nơi" at bounding box center [480, 47] width 115 height 7
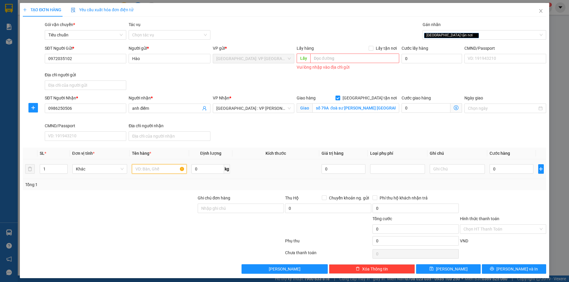
click at [150, 171] on input "text" at bounding box center [159, 168] width 55 height 9
click at [505, 170] on input "0" at bounding box center [511, 168] width 44 height 9
drag, startPoint x: 515, startPoint y: 269, endPoint x: 477, endPoint y: 247, distance: 43.8
click at [514, 269] on span "[PERSON_NAME] và In" at bounding box center [516, 269] width 41 height 7
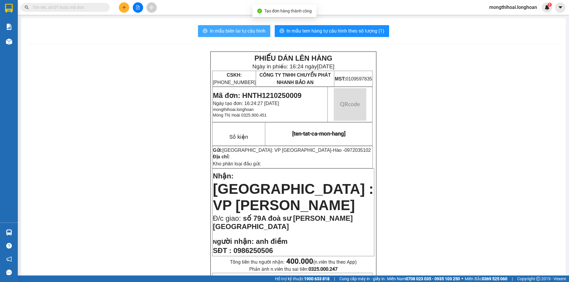
drag, startPoint x: 242, startPoint y: 30, endPoint x: 308, endPoint y: 46, distance: 68.2
click at [243, 29] on span "In mẫu biên lai tự cấu hình" at bounding box center [238, 30] width 56 height 7
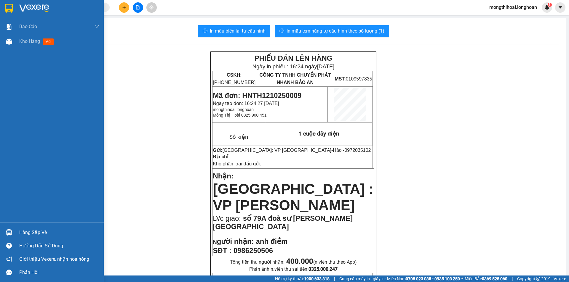
click at [1, 9] on div at bounding box center [52, 9] width 104 height 19
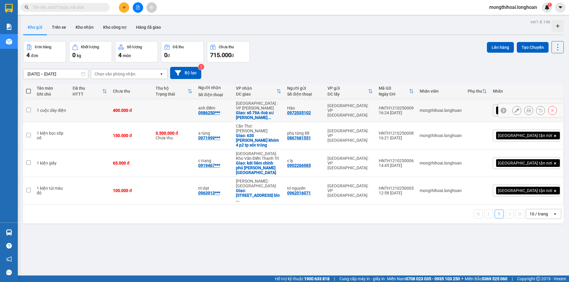
click at [512, 105] on button at bounding box center [516, 110] width 8 height 10
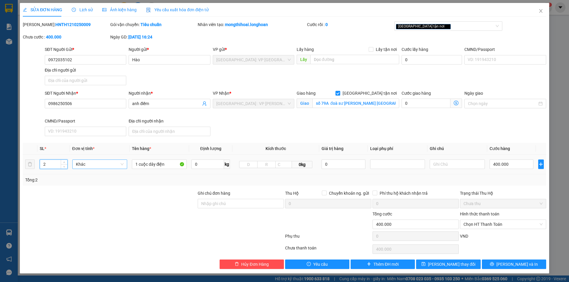
drag, startPoint x: 64, startPoint y: 161, endPoint x: 90, endPoint y: 162, distance: 26.4
click at [65, 161] on span "up" at bounding box center [64, 163] width 4 height 4
click at [137, 163] on input "1 cuộc dây điện" at bounding box center [159, 164] width 55 height 9
click at [163, 165] on input "1 cuộc dây điện" at bounding box center [159, 164] width 55 height 9
drag, startPoint x: 504, startPoint y: 263, endPoint x: 485, endPoint y: 255, distance: 20.3
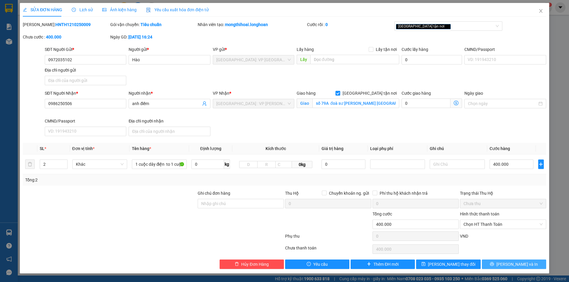
click at [494, 262] on icon "printer" at bounding box center [492, 264] width 4 height 4
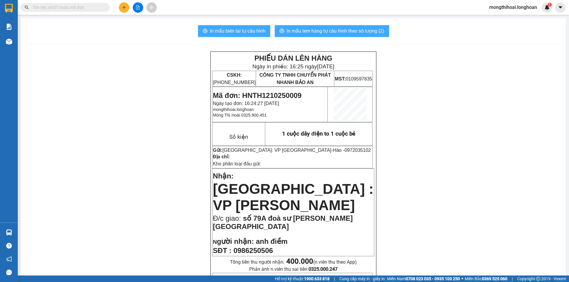
click at [258, 31] on span "In mẫu biên lai tự cấu hình" at bounding box center [238, 30] width 56 height 7
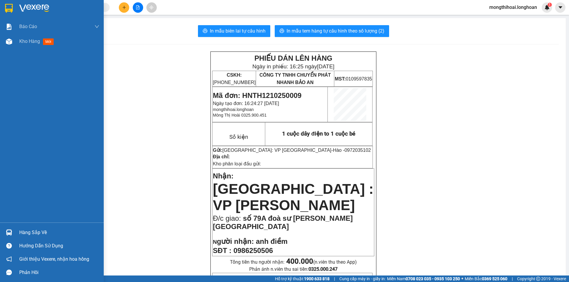
click at [1, 8] on div at bounding box center [52, 9] width 104 height 19
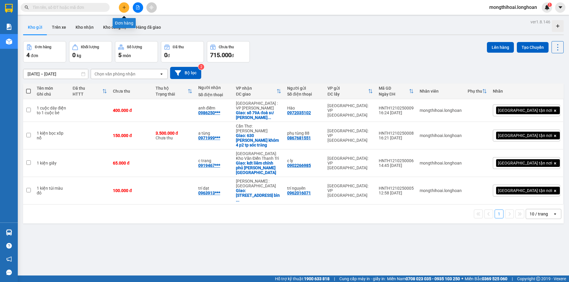
click at [126, 9] on button at bounding box center [124, 7] width 10 height 10
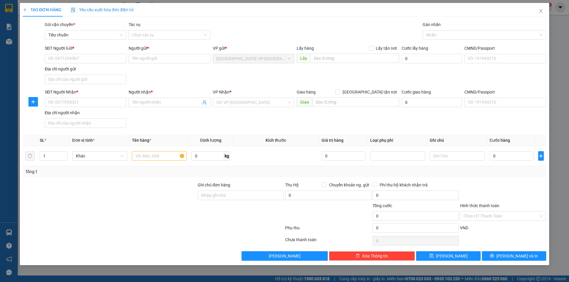
click at [112, 53] on div "SĐT Người Gửi *" at bounding box center [85, 49] width 81 height 9
click at [113, 57] on input "SĐT Người Gửi *" at bounding box center [85, 58] width 81 height 9
click at [153, 62] on input "Người gửi *" at bounding box center [169, 58] width 81 height 9
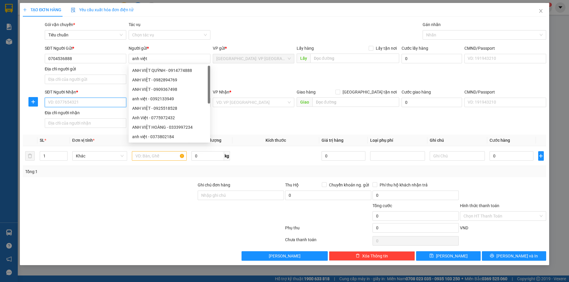
click at [117, 102] on input "SĐT Người Nhận *" at bounding box center [85, 102] width 81 height 9
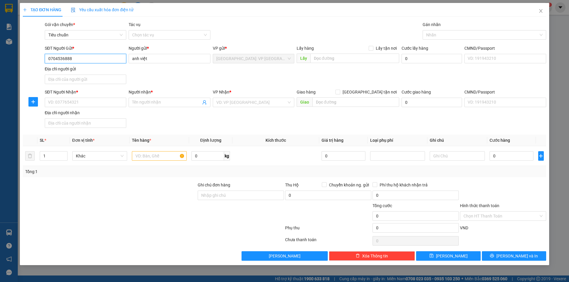
click at [100, 59] on input "0704536888" at bounding box center [85, 58] width 81 height 9
click at [78, 59] on input "0704536888" at bounding box center [85, 58] width 81 height 9
click at [117, 100] on input "SĐT Người Nhận *" at bounding box center [85, 102] width 81 height 9
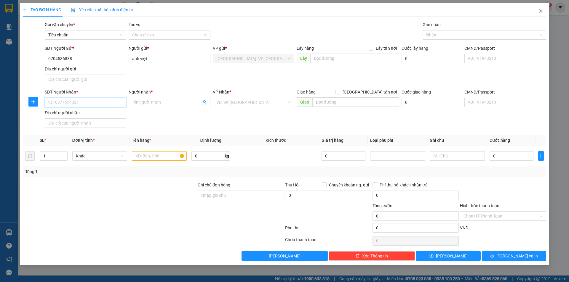
paste input "0704536888"
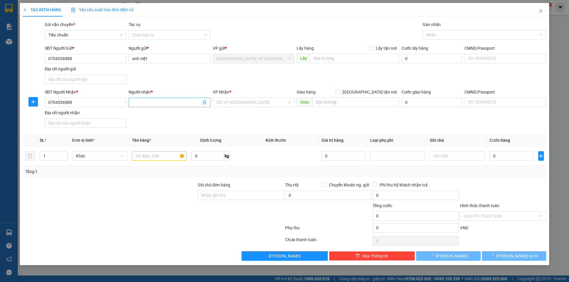
click at [164, 105] on input "Người nhận *" at bounding box center [166, 102] width 68 height 7
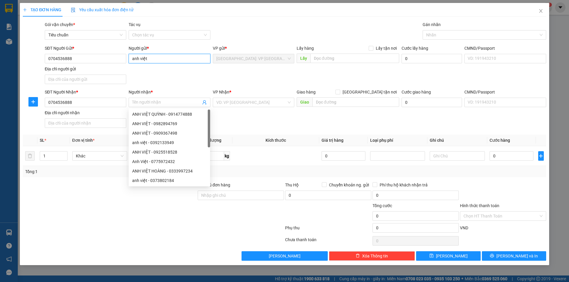
click at [163, 59] on input "anh việt" at bounding box center [169, 58] width 81 height 9
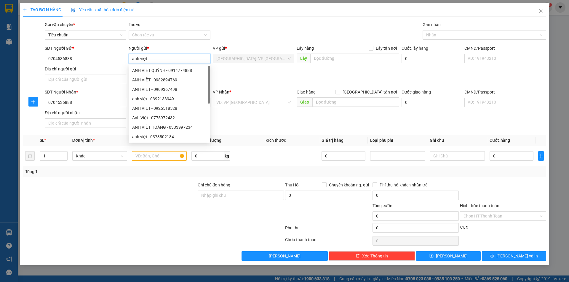
click at [163, 59] on input "anh việt" at bounding box center [169, 58] width 81 height 9
click at [103, 94] on div "SĐT Người Nhận *" at bounding box center [85, 92] width 81 height 7
click at [103, 98] on input "0704536888" at bounding box center [85, 102] width 81 height 9
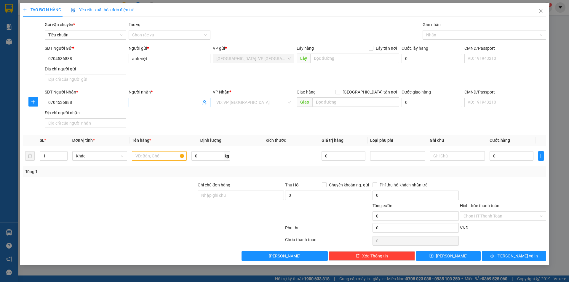
click at [169, 104] on input "Người nhận *" at bounding box center [166, 102] width 68 height 7
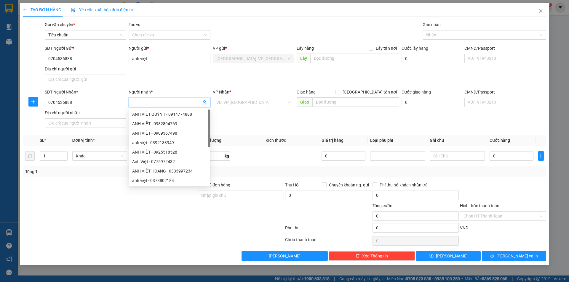
paste input "anh việt"
click at [252, 108] on div "VP Nhận * VD: VP [GEOGRAPHIC_DATA]" at bounding box center [253, 99] width 81 height 21
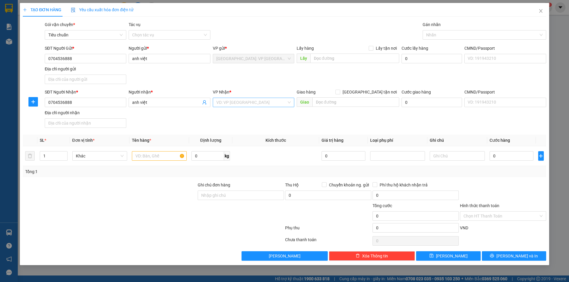
click at [255, 106] on input "search" at bounding box center [251, 102] width 70 height 9
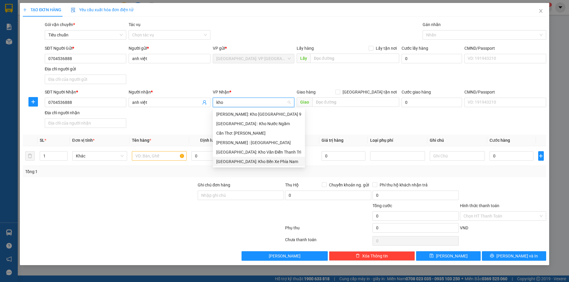
drag, startPoint x: 259, startPoint y: 162, endPoint x: 289, endPoint y: 133, distance: 42.3
click at [259, 161] on div "[GEOGRAPHIC_DATA]: Kho Bến Xe Phía Nam" at bounding box center [258, 161] width 85 height 7
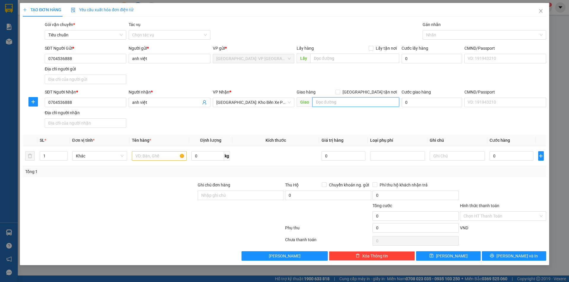
click at [330, 102] on input "text" at bounding box center [355, 101] width 87 height 9
click at [339, 91] on input "[GEOGRAPHIC_DATA] tận nơi" at bounding box center [337, 92] width 4 height 4
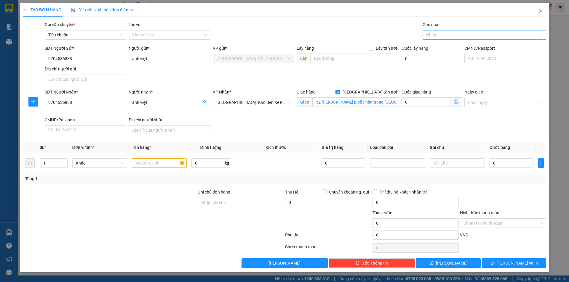
click at [435, 35] on div at bounding box center [481, 34] width 115 height 7
drag, startPoint x: 442, startPoint y: 43, endPoint x: 446, endPoint y: 41, distance: 4.6
click at [442, 43] on div "[GEOGRAPHIC_DATA] tận nơi" at bounding box center [483, 46] width 123 height 9
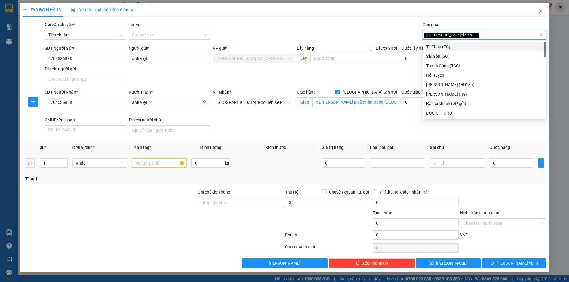
drag, startPoint x: 164, startPoint y: 162, endPoint x: 167, endPoint y: 171, distance: 9.0
click at [165, 163] on input "text" at bounding box center [159, 162] width 55 height 9
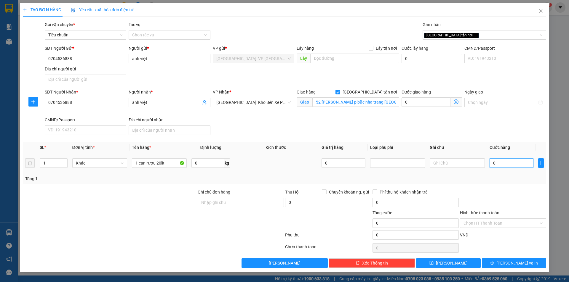
click at [500, 164] on input "0" at bounding box center [511, 162] width 44 height 9
click at [503, 223] on input "Hình thức thanh toán" at bounding box center [500, 223] width 75 height 9
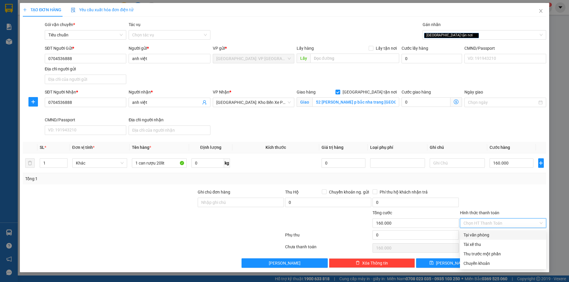
click at [485, 232] on div "Tại văn phòng" at bounding box center [502, 235] width 79 height 7
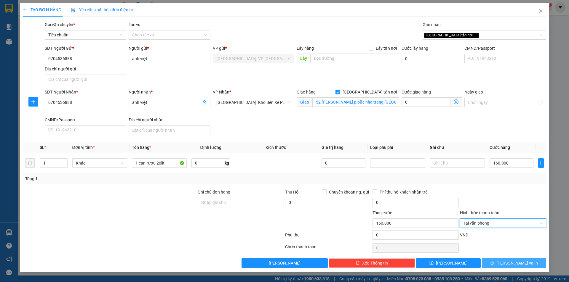
click at [515, 260] on span "[PERSON_NAME] và In" at bounding box center [516, 263] width 41 height 7
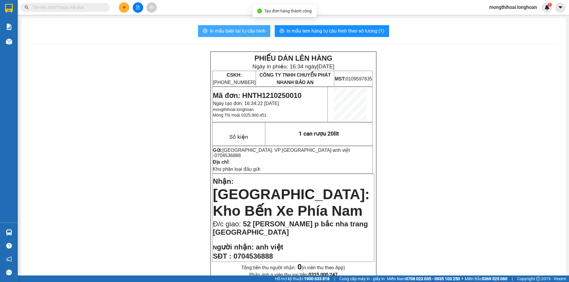
click at [241, 27] on button "In mẫu biên lai tự cấu hình" at bounding box center [234, 31] width 72 height 12
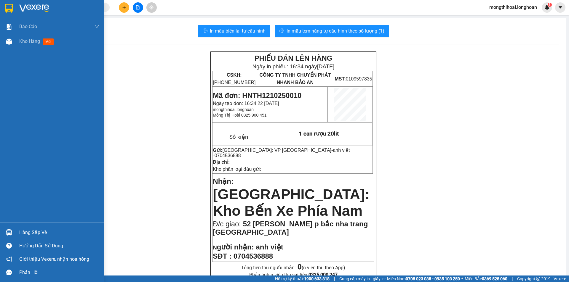
click at [0, 7] on div at bounding box center [52, 9] width 104 height 19
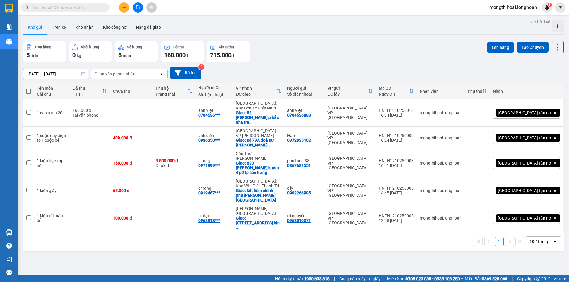
click at [133, 9] on button at bounding box center [138, 7] width 10 height 10
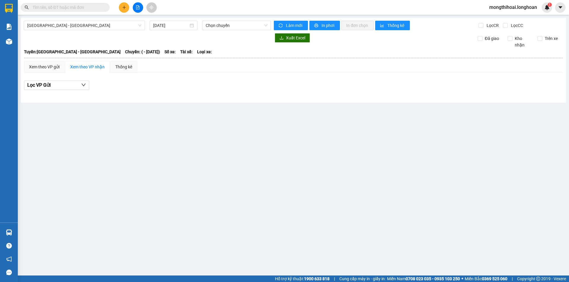
click at [125, 9] on icon "plus" at bounding box center [124, 7] width 4 height 4
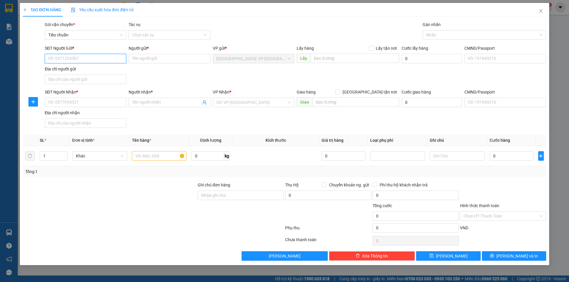
click at [118, 57] on input "SĐT Người Gửi *" at bounding box center [85, 58] width 81 height 9
click at [181, 59] on input "Người gửi *" at bounding box center [169, 58] width 81 height 9
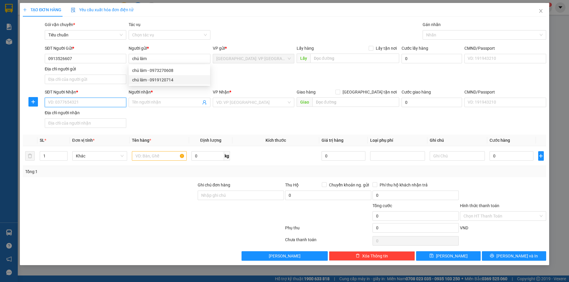
click at [121, 102] on input "SĐT Người Nhận *" at bounding box center [85, 102] width 81 height 9
click at [113, 101] on input "SĐT Người Nhận *" at bounding box center [85, 102] width 81 height 9
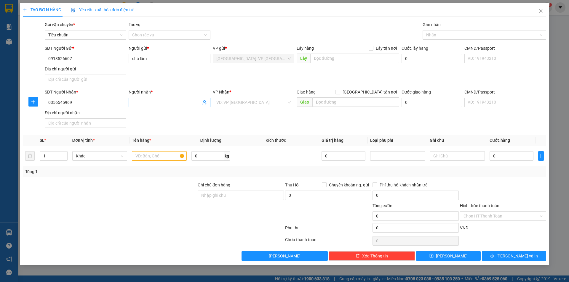
click at [148, 103] on input "Người nhận *" at bounding box center [166, 102] width 68 height 7
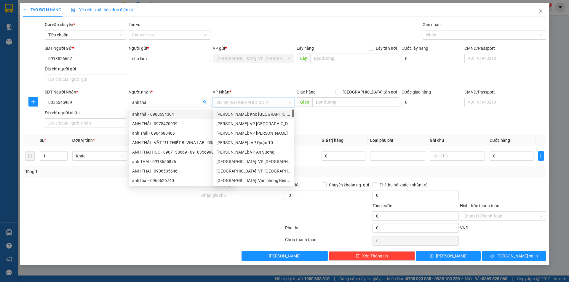
click at [274, 101] on input "search" at bounding box center [251, 102] width 70 height 9
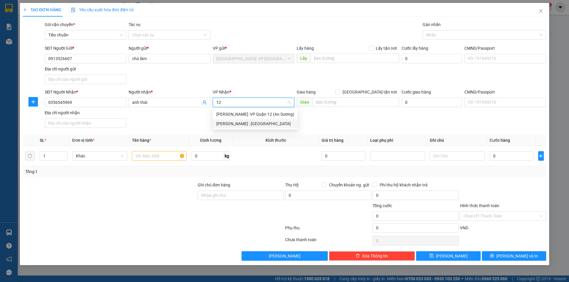
click at [262, 123] on div "[PERSON_NAME] : [GEOGRAPHIC_DATA]" at bounding box center [255, 124] width 78 height 7
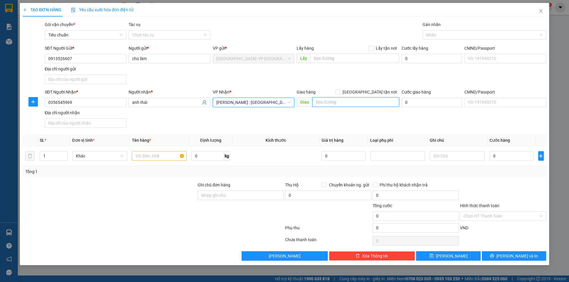
click at [344, 102] on input "text" at bounding box center [355, 101] width 87 height 9
drag, startPoint x: 367, startPoint y: 90, endPoint x: 388, endPoint y: 84, distance: 22.7
click at [367, 91] on div "Giao hàng [GEOGRAPHIC_DATA] tận nơi" at bounding box center [347, 92] width 102 height 7
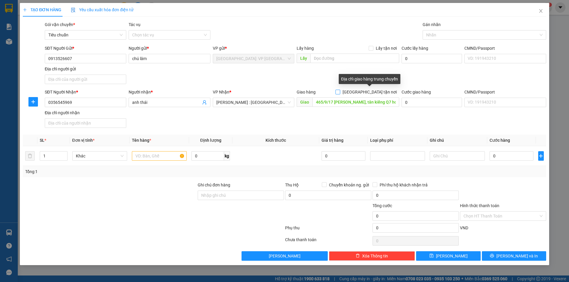
click at [339, 91] on input "[GEOGRAPHIC_DATA] tận nơi" at bounding box center [337, 92] width 4 height 4
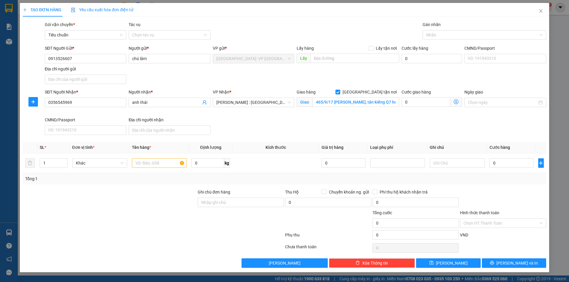
click at [453, 29] on div "Gán nhãn" at bounding box center [483, 25] width 123 height 9
click at [446, 38] on div at bounding box center [481, 34] width 115 height 7
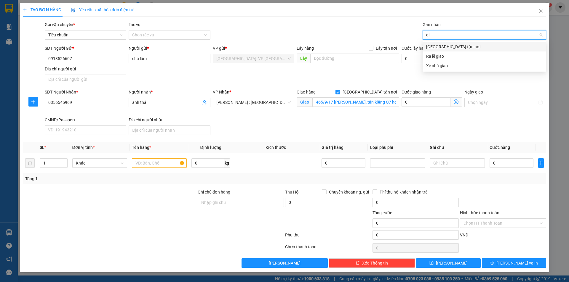
click at [446, 43] on div "[GEOGRAPHIC_DATA] tận nơi" at bounding box center [483, 46] width 123 height 9
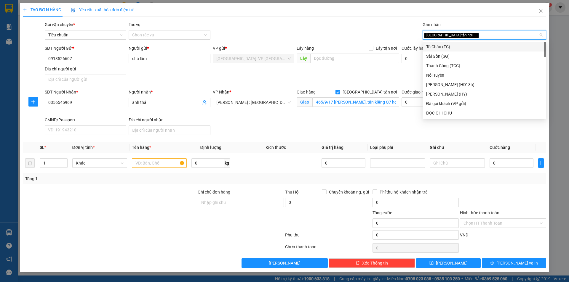
click at [455, 37] on div "[GEOGRAPHIC_DATA] tận nơi" at bounding box center [481, 34] width 115 height 7
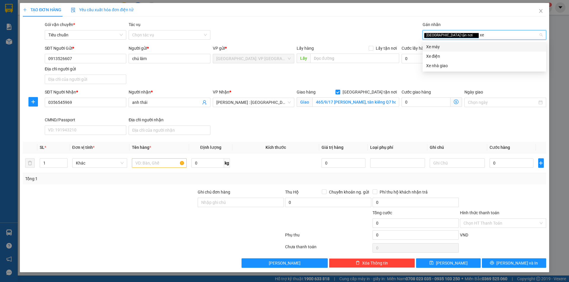
click at [451, 45] on div "Xe máy" at bounding box center [484, 47] width 116 height 7
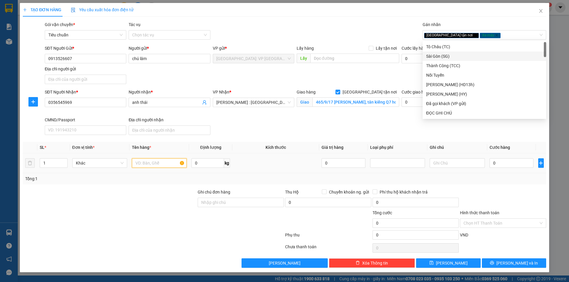
click at [154, 161] on input "text" at bounding box center [159, 162] width 55 height 9
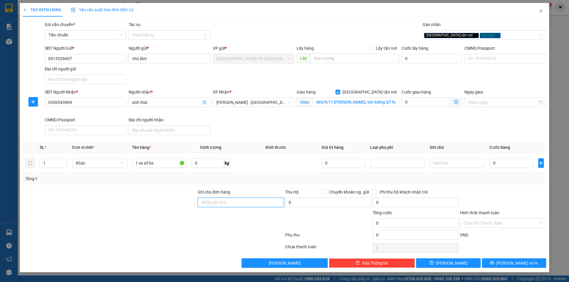
click at [213, 201] on input "Ghi chú đơn hàng" at bounding box center [241, 202] width 86 height 9
click at [167, 160] on input "1 xe số bs" at bounding box center [159, 162] width 55 height 9
click at [249, 200] on input "1 chìa khoá quấn tay lái" at bounding box center [241, 202] width 86 height 9
click at [260, 206] on input "1 chìa khoá quấn tay lái" at bounding box center [241, 202] width 86 height 9
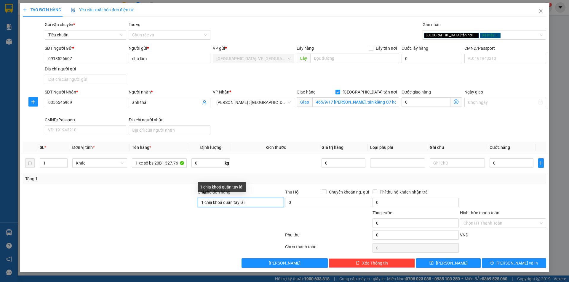
click at [260, 206] on input "1 chìa khoá quấn tay lái" at bounding box center [241, 202] width 86 height 9
click at [264, 202] on input "2 CHÌA KHOÁ QUẤN TAY LÁI" at bounding box center [241, 202] width 86 height 9
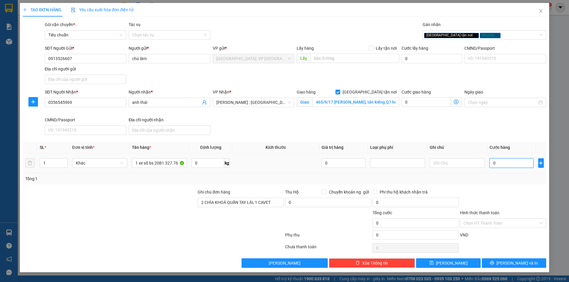
click at [508, 166] on input "0" at bounding box center [511, 162] width 44 height 9
click at [500, 163] on input "0" at bounding box center [511, 162] width 44 height 9
click at [505, 222] on input "Hình thức thanh toán" at bounding box center [500, 223] width 75 height 9
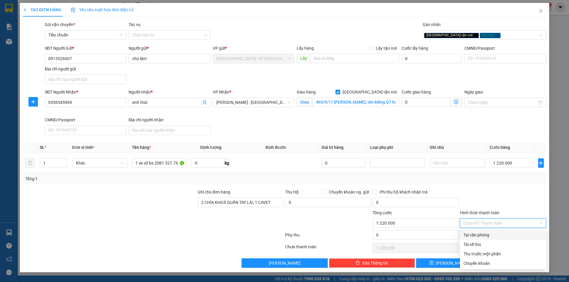
drag, startPoint x: 491, startPoint y: 235, endPoint x: 499, endPoint y: 237, distance: 8.0
click at [491, 235] on div "Tại văn phòng" at bounding box center [502, 235] width 79 height 7
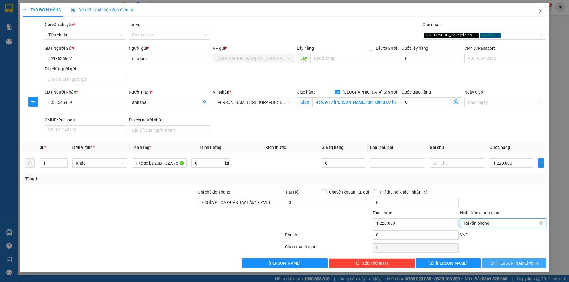
drag, startPoint x: 518, startPoint y: 262, endPoint x: 461, endPoint y: 219, distance: 71.3
click at [519, 262] on span "[PERSON_NAME] và In" at bounding box center [516, 263] width 41 height 7
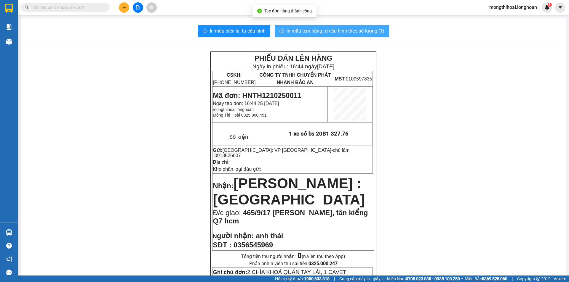
drag, startPoint x: 269, startPoint y: 33, endPoint x: 275, endPoint y: 32, distance: 5.8
click at [269, 33] on div "In mẫu biên lai tự cấu hình In mẫu tem hàng tự cấu hình theo số lượng (1)" at bounding box center [293, 31] width 530 height 12
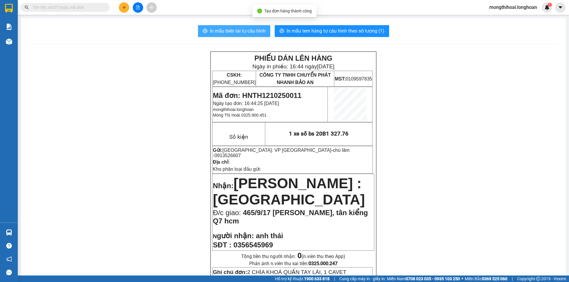
click at [255, 33] on span "In mẫu biên lai tự cấu hình" at bounding box center [238, 30] width 56 height 7
drag, startPoint x: 251, startPoint y: 30, endPoint x: 289, endPoint y: 29, distance: 37.9
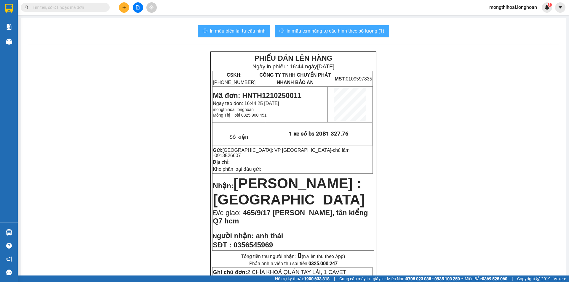
click at [251, 30] on span "In mẫu biên lai tự cấu hình" at bounding box center [238, 30] width 56 height 7
drag, startPoint x: 256, startPoint y: 31, endPoint x: 342, endPoint y: 17, distance: 87.1
click at [257, 30] on span "In mẫu biên lai tự cấu hình" at bounding box center [238, 30] width 56 height 7
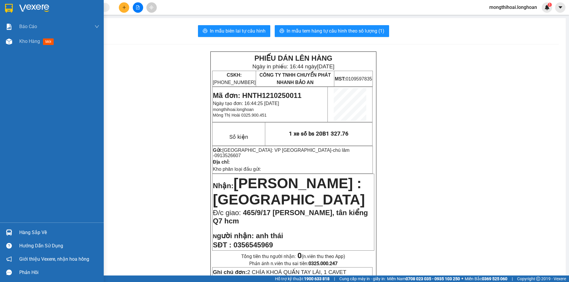
click at [4, 11] on div at bounding box center [9, 8] width 10 height 10
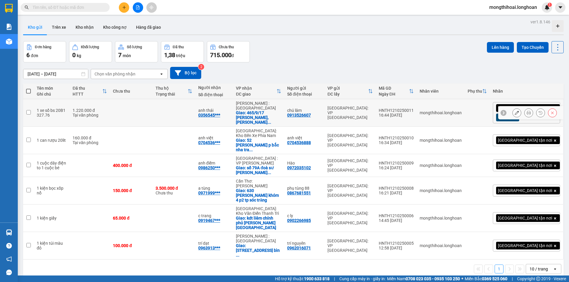
click at [512, 108] on button at bounding box center [516, 113] width 8 height 10
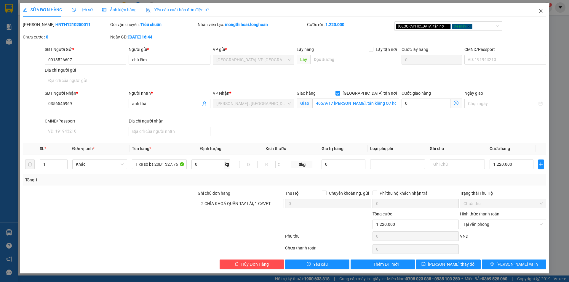
click at [539, 9] on icon "close" at bounding box center [540, 11] width 5 height 5
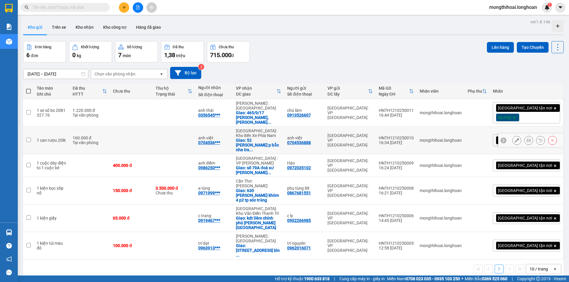
click at [526, 138] on icon at bounding box center [528, 140] width 4 height 4
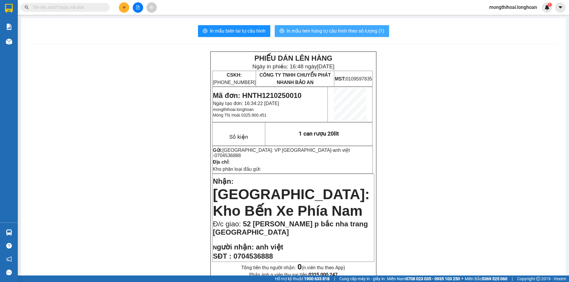
click at [327, 33] on span "In mẫu tem hàng tự cấu hình theo số lượng (1)" at bounding box center [335, 30] width 98 height 7
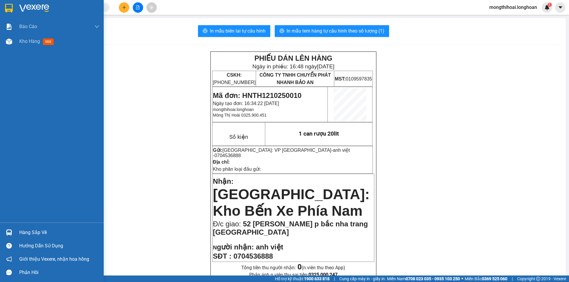
click at [4, 4] on div at bounding box center [52, 9] width 104 height 19
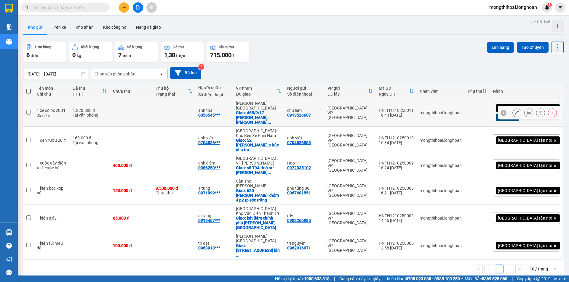
click at [524, 108] on button at bounding box center [528, 113] width 8 height 10
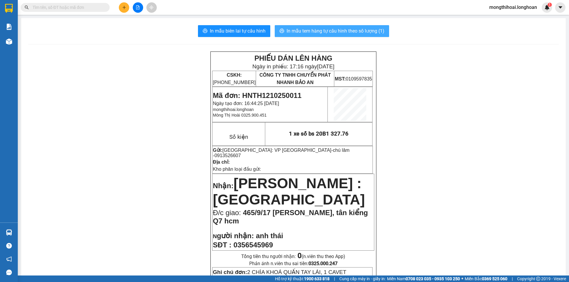
click at [361, 29] on span "In mẫu tem hàng tự cấu hình theo số lượng (1)" at bounding box center [335, 30] width 98 height 7
click at [6, 7] on img at bounding box center [9, 8] width 8 height 9
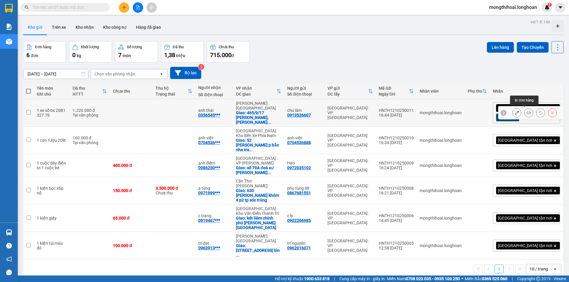
click at [526, 111] on icon at bounding box center [528, 113] width 4 height 4
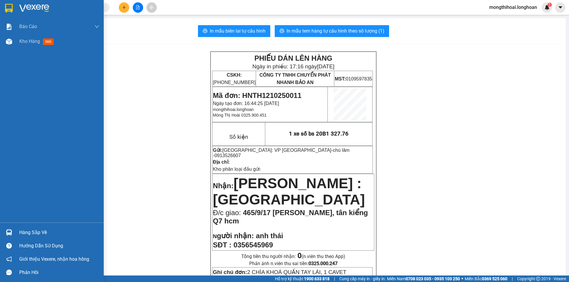
click at [3, 10] on div at bounding box center [52, 9] width 104 height 19
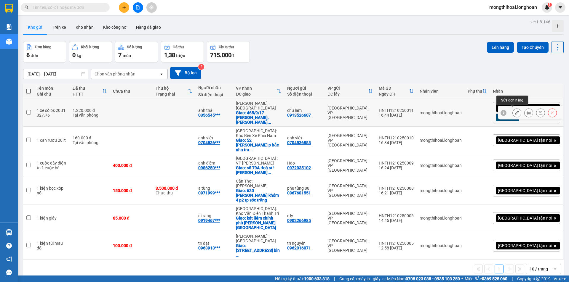
click at [512, 112] on button at bounding box center [516, 113] width 8 height 10
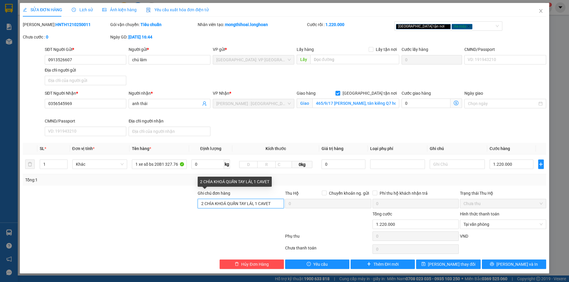
click at [271, 204] on input "2 CHÌA KHOÁ QUẤN TAY LÁI, 1 CAVET" at bounding box center [241, 203] width 86 height 9
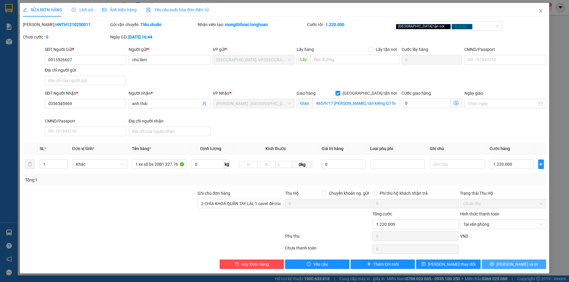
click at [496, 265] on button "[PERSON_NAME] và In" at bounding box center [514, 264] width 64 height 9
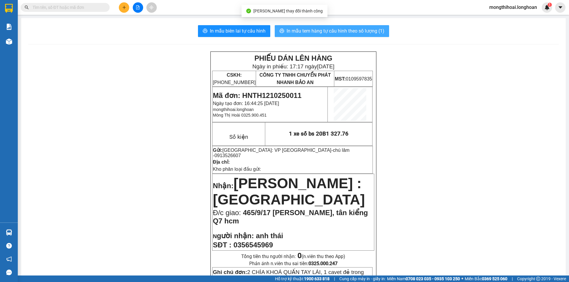
drag, startPoint x: 322, startPoint y: 28, endPoint x: 451, endPoint y: 54, distance: 130.7
click at [323, 28] on span "In mẫu tem hàng tự cấu hình theo số lượng (1)" at bounding box center [335, 30] width 98 height 7
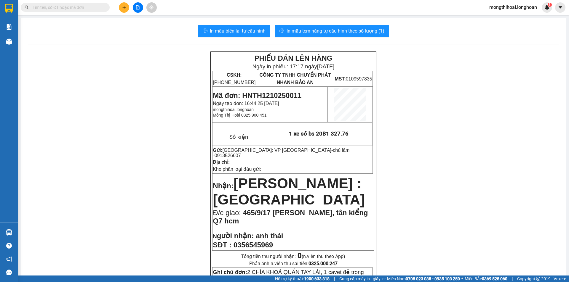
click at [124, 6] on icon "plus" at bounding box center [124, 7] width 4 height 4
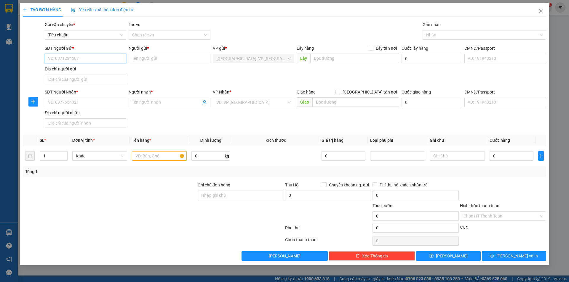
drag, startPoint x: 112, startPoint y: 54, endPoint x: 159, endPoint y: 83, distance: 55.4
click at [112, 54] on input "SĐT Người Gửi *" at bounding box center [85, 58] width 81 height 9
click at [112, 56] on input "SĐT Người Gửi *" at bounding box center [85, 58] width 81 height 9
click at [123, 57] on input "SĐT Người Gửi *" at bounding box center [85, 58] width 81 height 9
click at [81, 72] on div "0977641638 - chị [PERSON_NAME]" at bounding box center [85, 70] width 74 height 7
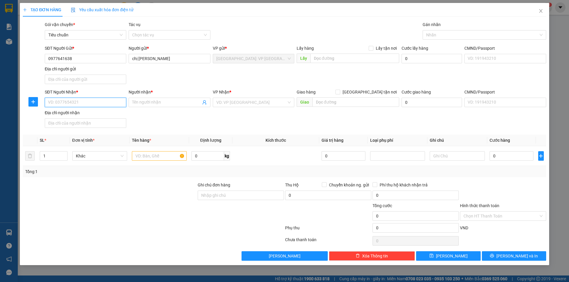
click at [115, 101] on input "SĐT Người Nhận *" at bounding box center [85, 102] width 81 height 9
click at [66, 112] on div "0947756119 - chị nguyệt" at bounding box center [85, 114] width 74 height 7
click at [65, 153] on span "up" at bounding box center [64, 155] width 4 height 4
click at [64, 155] on icon "up" at bounding box center [64, 154] width 2 height 1
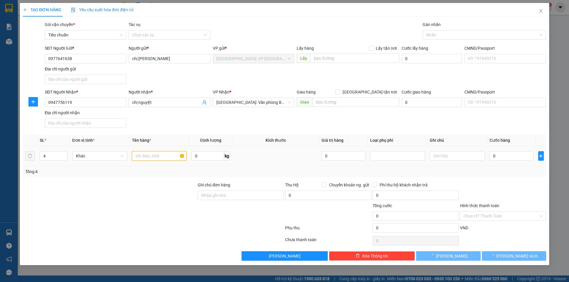
click at [165, 154] on input "text" at bounding box center [159, 155] width 55 height 9
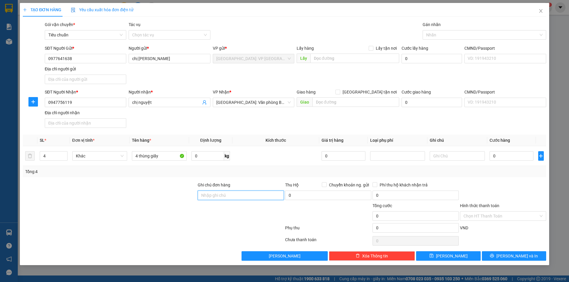
click at [258, 198] on input "Ghi chú đơn hàng" at bounding box center [241, 195] width 86 height 9
click at [511, 158] on input "0" at bounding box center [511, 155] width 44 height 9
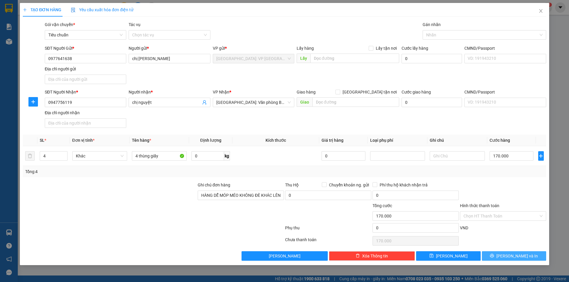
click at [511, 253] on span "[PERSON_NAME] và In" at bounding box center [516, 256] width 41 height 7
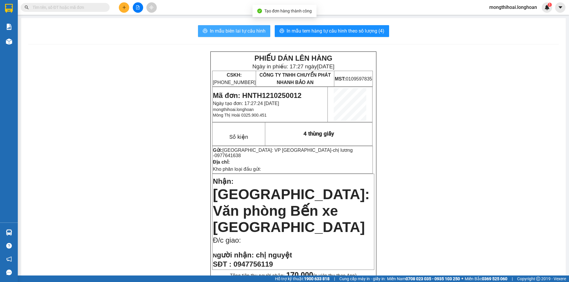
click at [261, 31] on span "In mẫu biên lai tự cấu hình" at bounding box center [238, 30] width 56 height 7
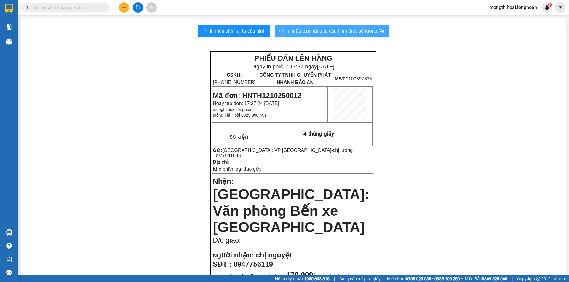
click at [364, 31] on span "In mẫu tem hàng tự cấu hình theo số lượng (4)" at bounding box center [335, 30] width 98 height 7
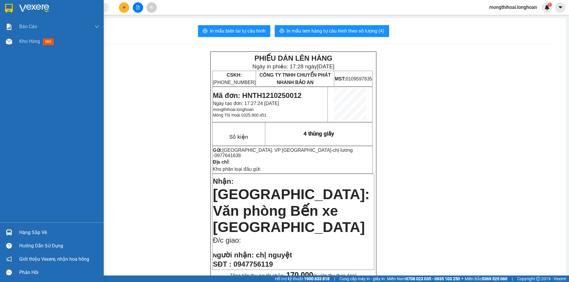
click at [0, 8] on div at bounding box center [52, 9] width 104 height 19
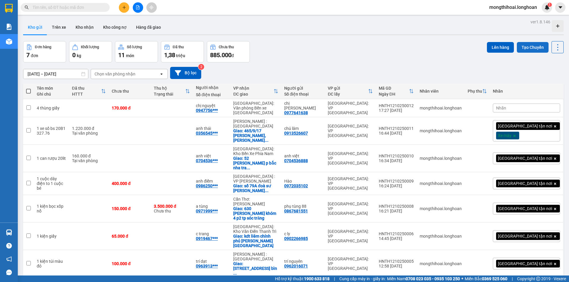
click at [516, 43] on button "Tạo Chuyến" at bounding box center [532, 47] width 32 height 11
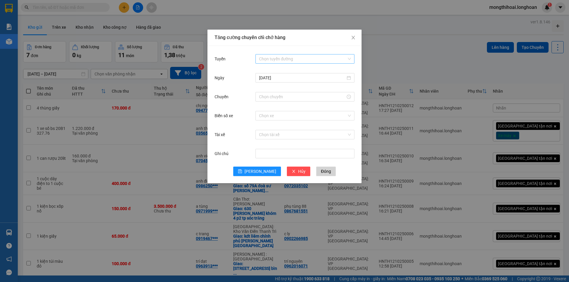
click at [289, 56] on input "Tuyến" at bounding box center [303, 58] width 88 height 9
click at [283, 96] on input "Chuyến" at bounding box center [302, 97] width 86 height 7
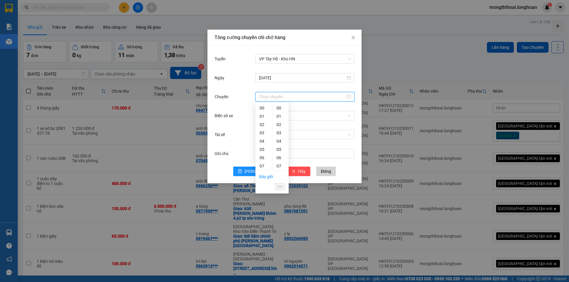
click at [262, 245] on div "17" at bounding box center [263, 249] width 17 height 8
click at [279, 186] on span "OK" at bounding box center [280, 187] width 6 height 7
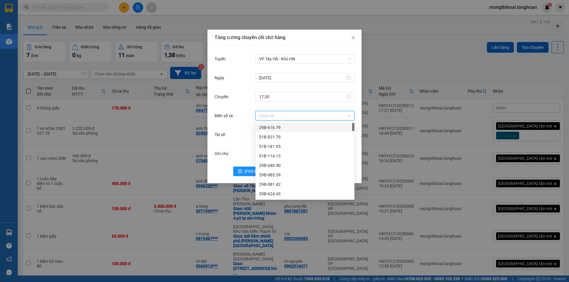
click at [288, 116] on input "Biển số xe" at bounding box center [303, 115] width 88 height 9
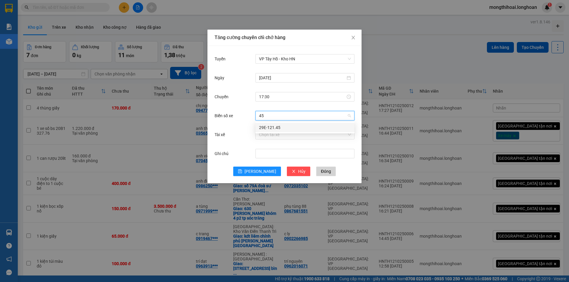
click at [288, 127] on div "29E-121.45" at bounding box center [305, 127] width 92 height 7
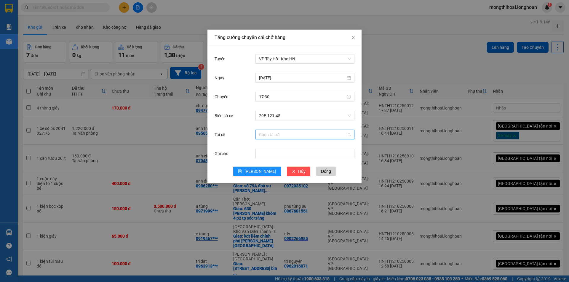
click at [283, 131] on input "Tài xế" at bounding box center [303, 134] width 88 height 9
click at [276, 149] on div "vũ văn thức lái xe 0356.323.247" at bounding box center [305, 146] width 92 height 7
drag, startPoint x: 255, startPoint y: 171, endPoint x: 283, endPoint y: 127, distance: 52.8
click at [255, 172] on button "[PERSON_NAME]" at bounding box center [257, 171] width 48 height 9
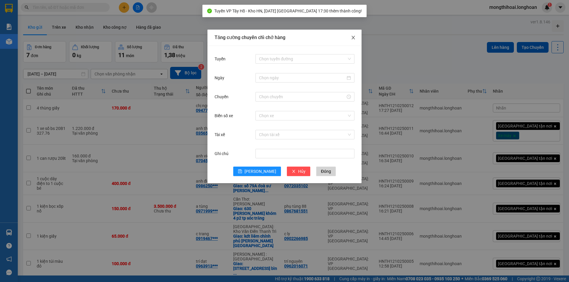
click at [351, 36] on icon "close" at bounding box center [353, 37] width 5 height 5
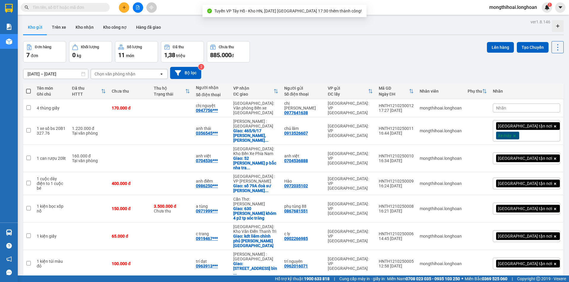
drag, startPoint x: 28, startPoint y: 91, endPoint x: 58, endPoint y: 82, distance: 32.1
click at [28, 91] on span at bounding box center [28, 91] width 5 height 5
click at [28, 88] on input "checkbox" at bounding box center [28, 88] width 0 height 0
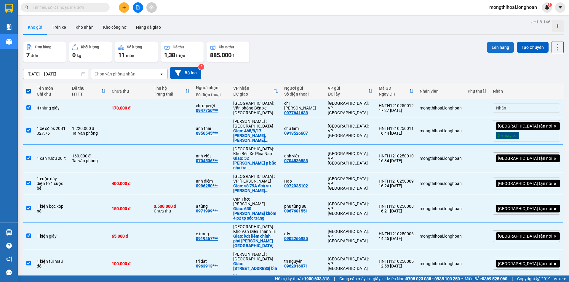
click at [488, 46] on button "Lên hàng" at bounding box center [500, 47] width 27 height 11
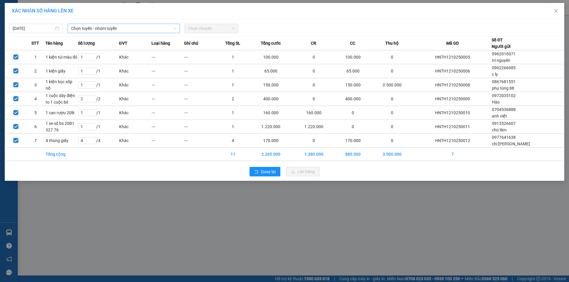
click at [159, 32] on span "Chọn tuyến - nhóm tuyến" at bounding box center [123, 28] width 105 height 9
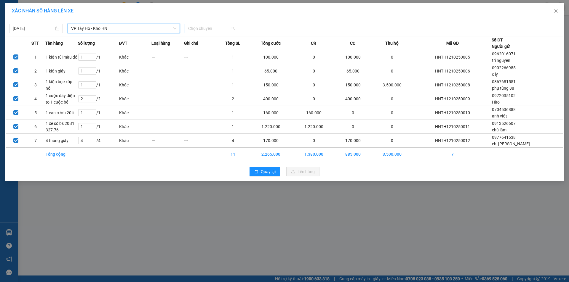
click at [222, 26] on span "Chọn chuyến" at bounding box center [211, 28] width 46 height 9
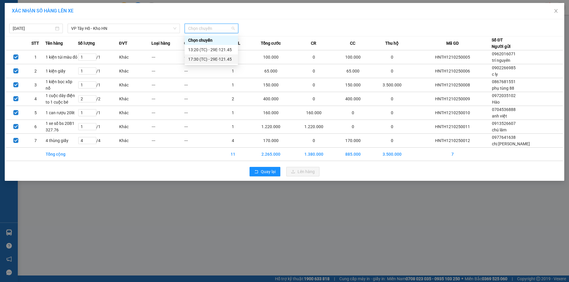
click at [208, 57] on div "17:30 (TC) - 29E-121.45" at bounding box center [211, 59] width 46 height 7
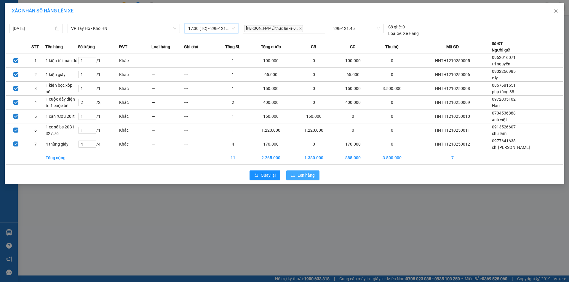
click at [312, 178] on span "Lên hàng" at bounding box center [305, 175] width 17 height 7
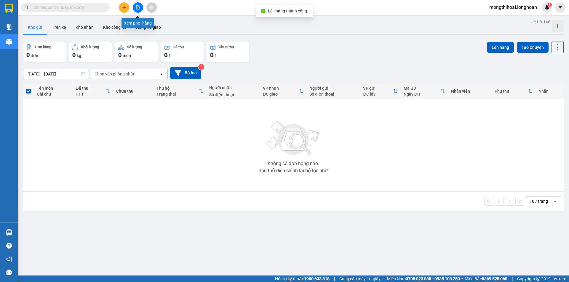
click at [139, 9] on icon "file-add" at bounding box center [138, 7] width 4 height 4
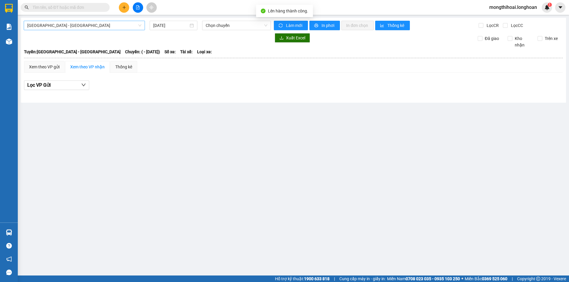
click at [125, 30] on span "[GEOGRAPHIC_DATA] - [GEOGRAPHIC_DATA]" at bounding box center [84, 25] width 114 height 9
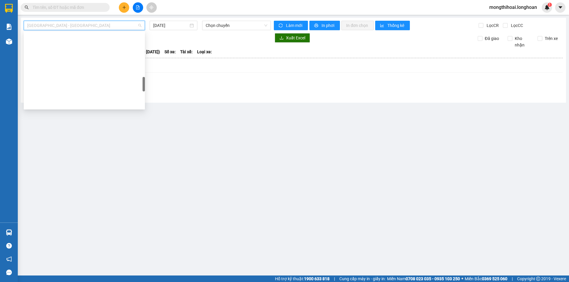
drag, startPoint x: 45, startPoint y: 102, endPoint x: 49, endPoint y: 93, distance: 9.8
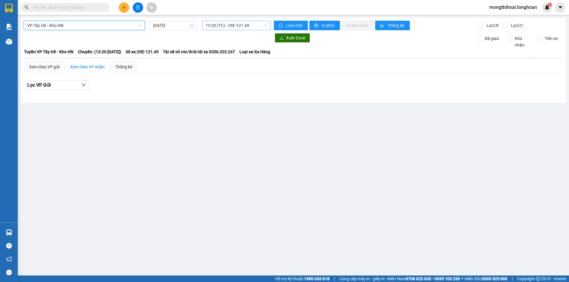
click at [254, 26] on span "13:20 (TC) - 29E-121.45" at bounding box center [237, 25] width 62 height 9
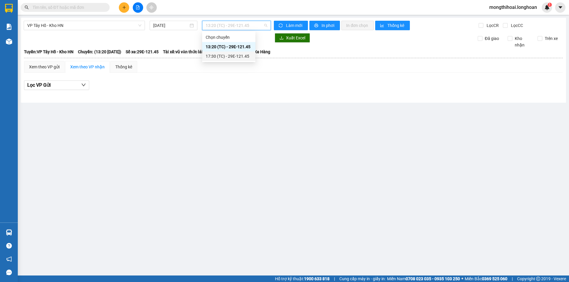
click at [223, 53] on div "17:30 (TC) - 29E-121.45" at bounding box center [229, 56] width 46 height 7
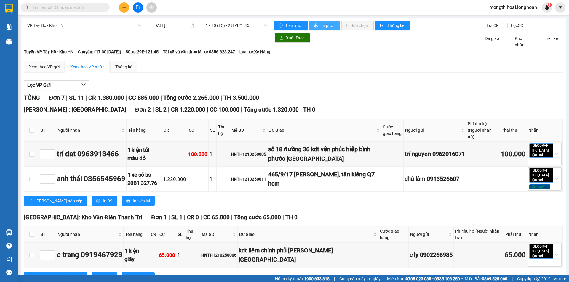
click at [321, 22] on button "In phơi" at bounding box center [324, 25] width 31 height 9
click at [265, 176] on div "HNTH1210250011" at bounding box center [248, 179] width 35 height 7
click at [266, 176] on div "HNTH1210250011" at bounding box center [248, 179] width 35 height 7
drag, startPoint x: 269, startPoint y: 106, endPoint x: 226, endPoint y: 103, distance: 42.8
click at [226, 167] on tr "anh thái 0356545969 1 xe số bs 20B1 327.76 1.220.000 1 HNTH1210250011 465/9/17 …" at bounding box center [293, 179] width 538 height 25
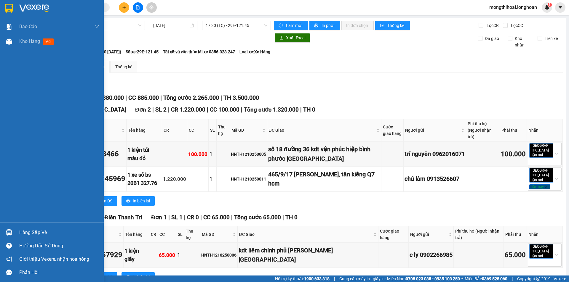
click at [3, 1] on div at bounding box center [52, 9] width 104 height 19
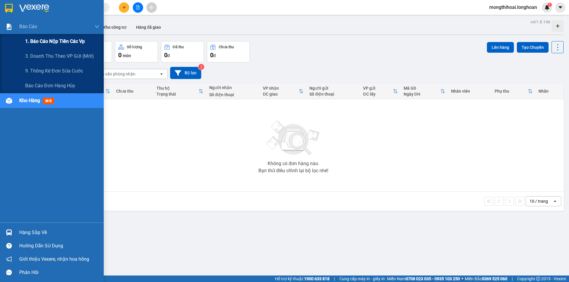
drag, startPoint x: 54, startPoint y: 45, endPoint x: 60, endPoint y: 43, distance: 5.8
click at [55, 45] on span "1. Báo cáo nộp tiền các vp" at bounding box center [55, 41] width 60 height 7
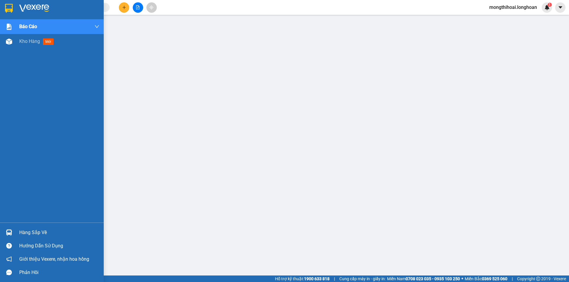
drag, startPoint x: 0, startPoint y: 5, endPoint x: 39, endPoint y: 13, distance: 40.0
click at [0, 4] on div at bounding box center [52, 9] width 104 height 19
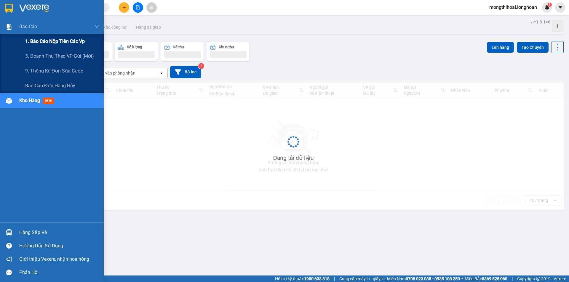
click at [62, 41] on span "1. Báo cáo nộp tiền các vp" at bounding box center [55, 41] width 60 height 7
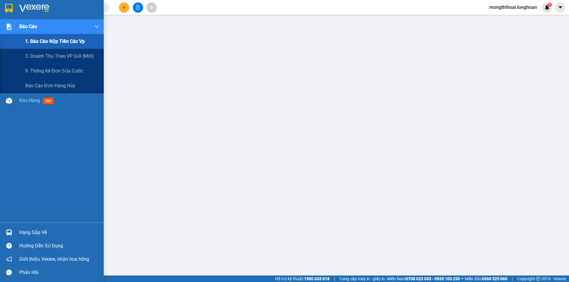
click at [68, 40] on span "1. Báo cáo nộp tiền các vp" at bounding box center [55, 41] width 60 height 7
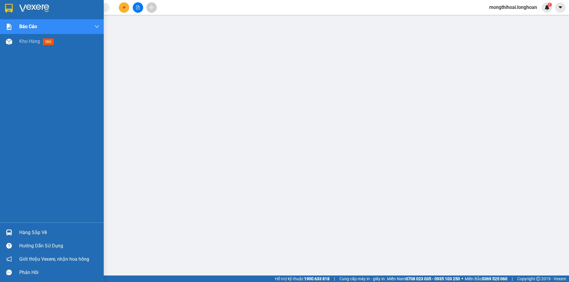
click at [1, 8] on div at bounding box center [52, 9] width 104 height 19
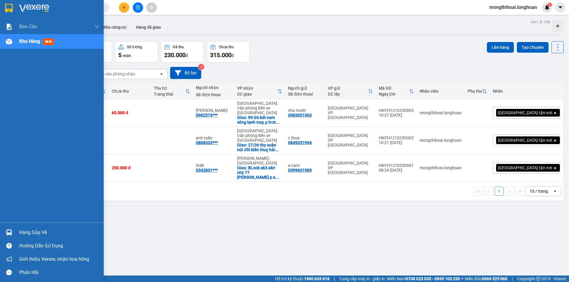
click at [5, 8] on img at bounding box center [9, 8] width 8 height 9
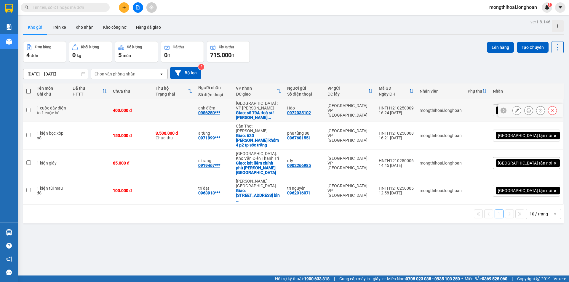
click at [524, 106] on button at bounding box center [528, 110] width 8 height 10
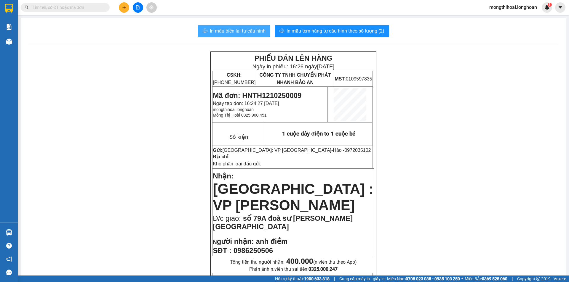
click at [246, 28] on span "In mẫu biên lai tự cấu hình" at bounding box center [238, 30] width 56 height 7
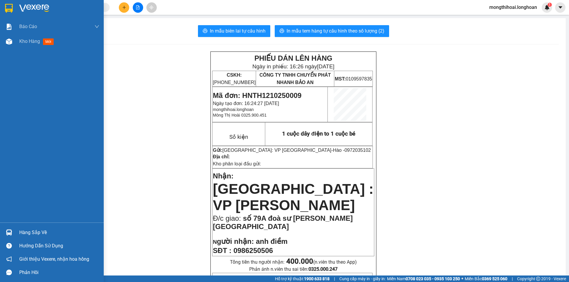
click at [12, 9] on img at bounding box center [9, 8] width 8 height 9
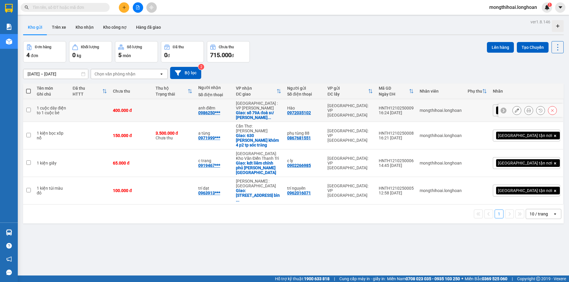
click at [526, 108] on icon at bounding box center [528, 110] width 4 height 4
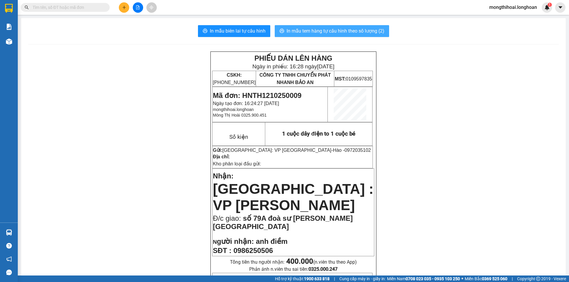
drag, startPoint x: 317, startPoint y: 29, endPoint x: 324, endPoint y: 31, distance: 6.5
click at [318, 29] on span "In mẫu tem hàng tự cấu hình theo số lượng (2)" at bounding box center [335, 30] width 98 height 7
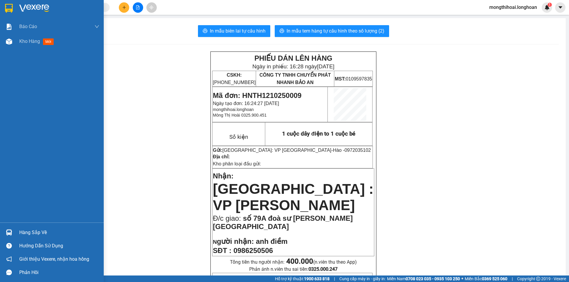
click at [3, 13] on div at bounding box center [52, 9] width 104 height 19
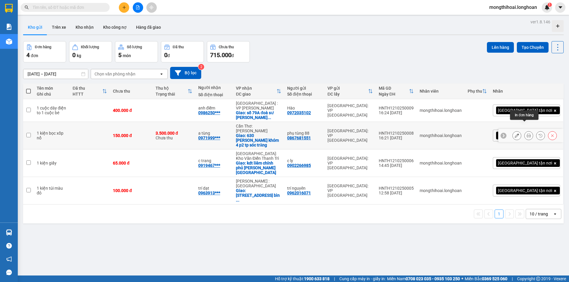
click at [524, 131] on button at bounding box center [528, 136] width 8 height 10
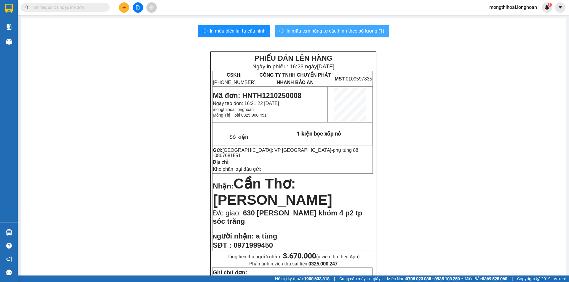
click at [364, 32] on span "In mẫu tem hàng tự cấu hình theo số lượng (1)" at bounding box center [335, 30] width 98 height 7
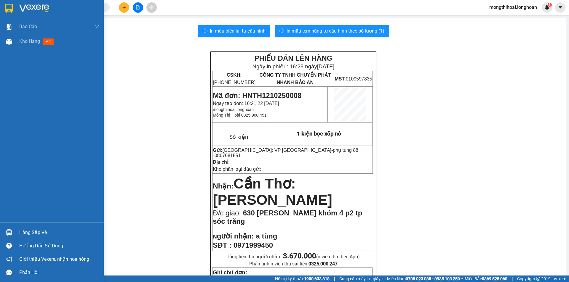
click at [3, 10] on div at bounding box center [52, 9] width 104 height 19
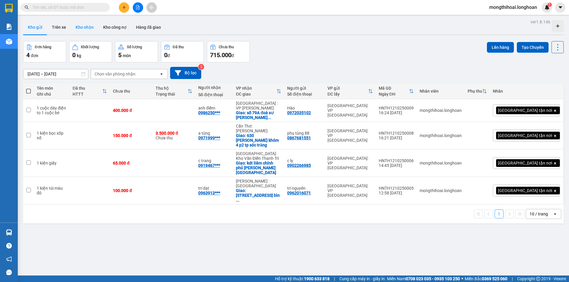
click at [83, 30] on button "Kho nhận" at bounding box center [85, 27] width 28 height 14
